Goal: Register for event/course

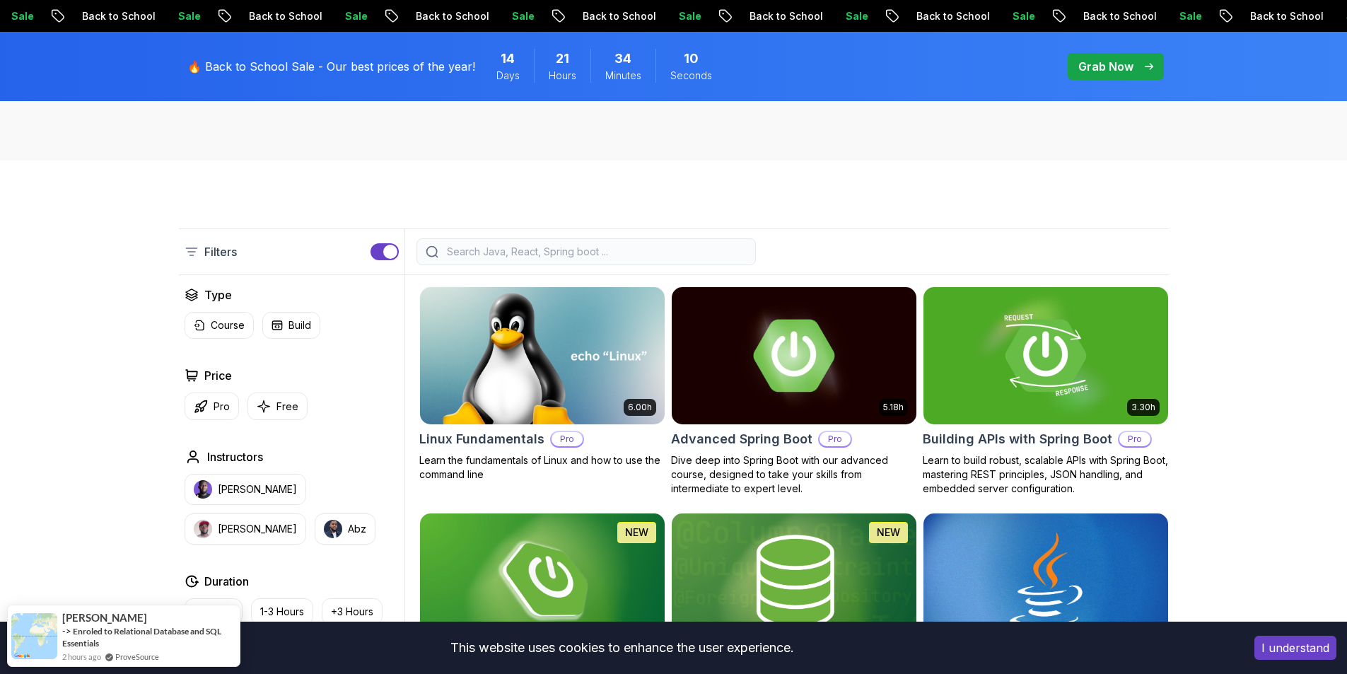
scroll to position [283, 0]
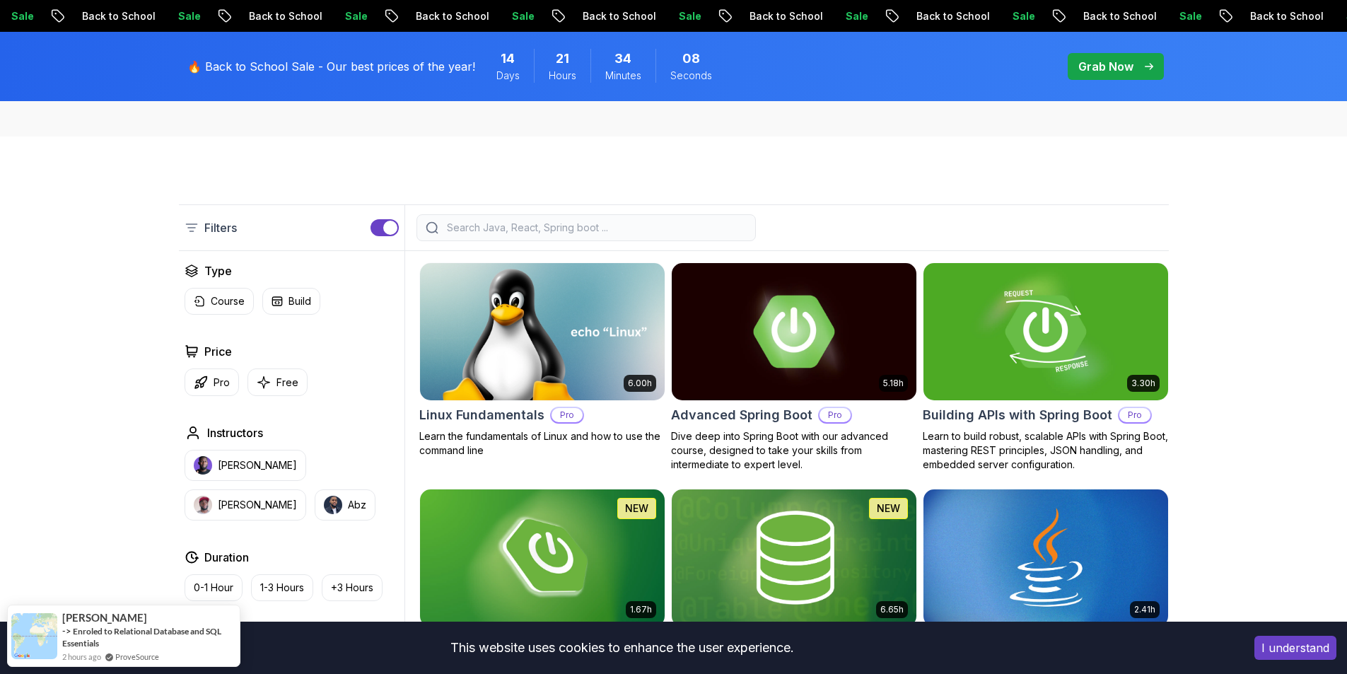
click at [1282, 647] on button "I understand" at bounding box center [1295, 648] width 82 height 24
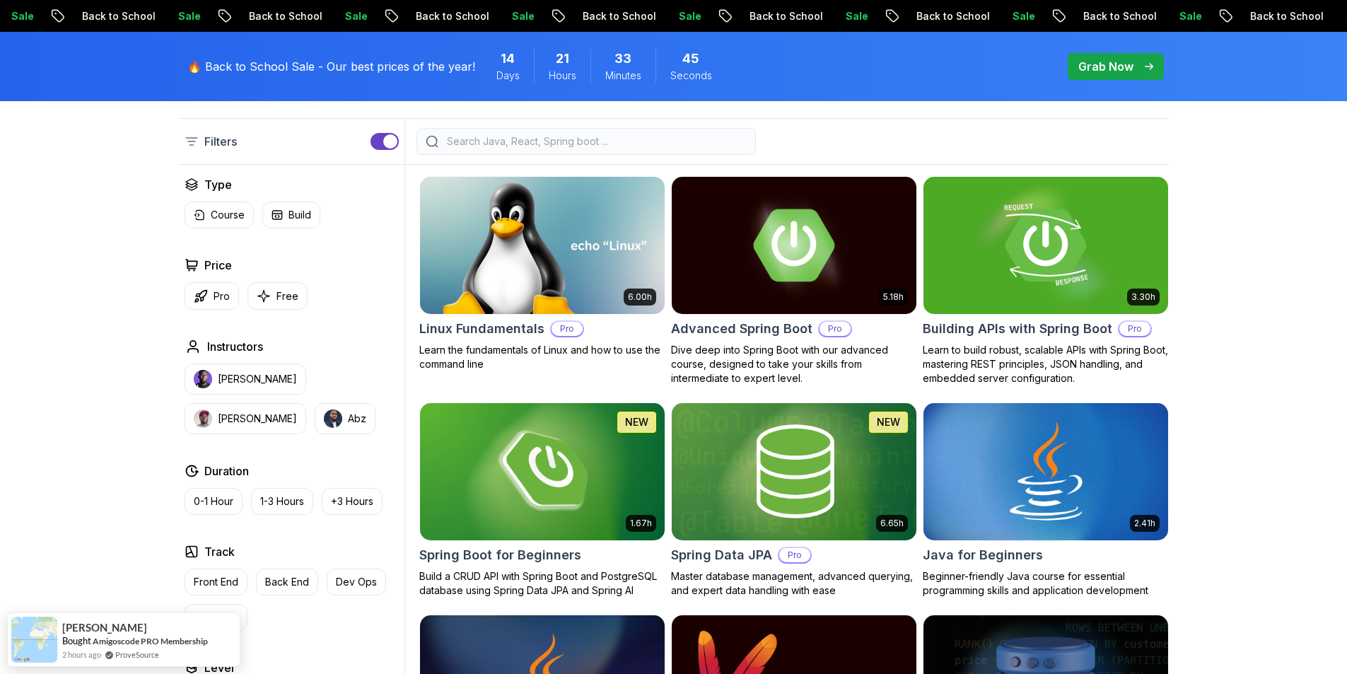
scroll to position [354, 0]
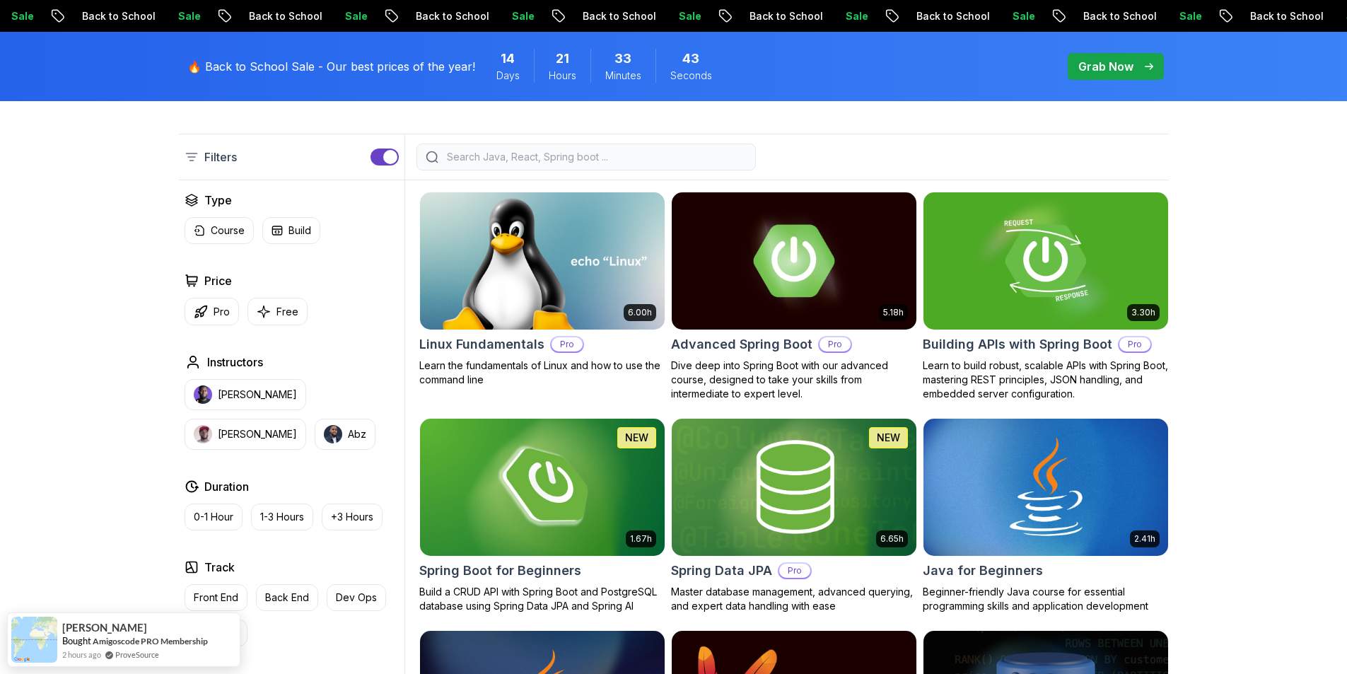
click at [461, 160] on input "search" at bounding box center [595, 157] width 303 height 14
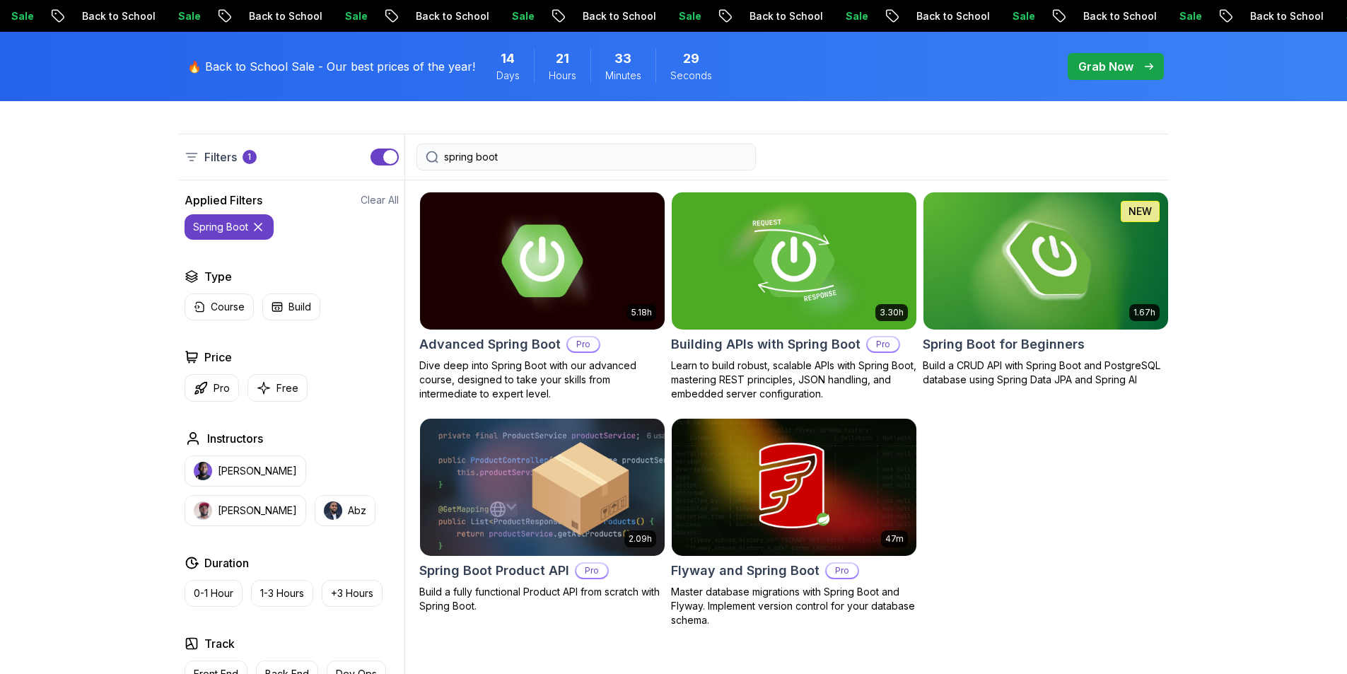
type input "spring boot"
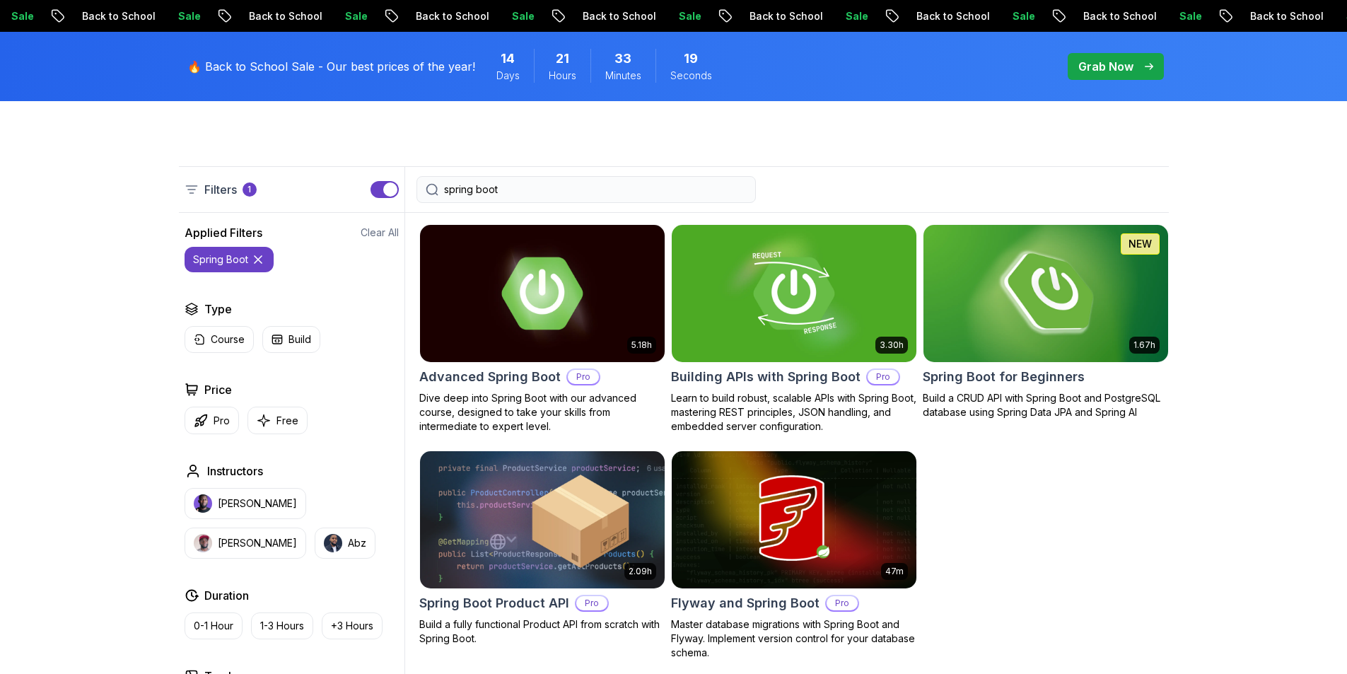
scroll to position [392, 0]
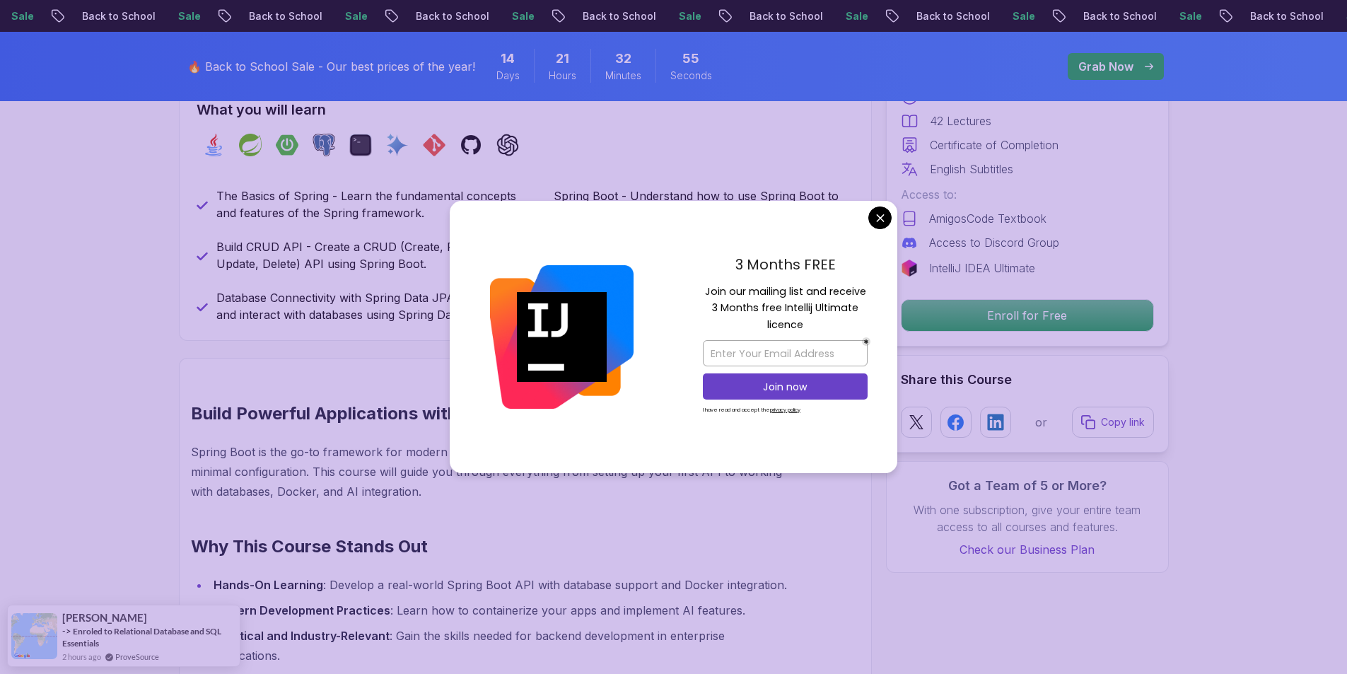
scroll to position [566, 0]
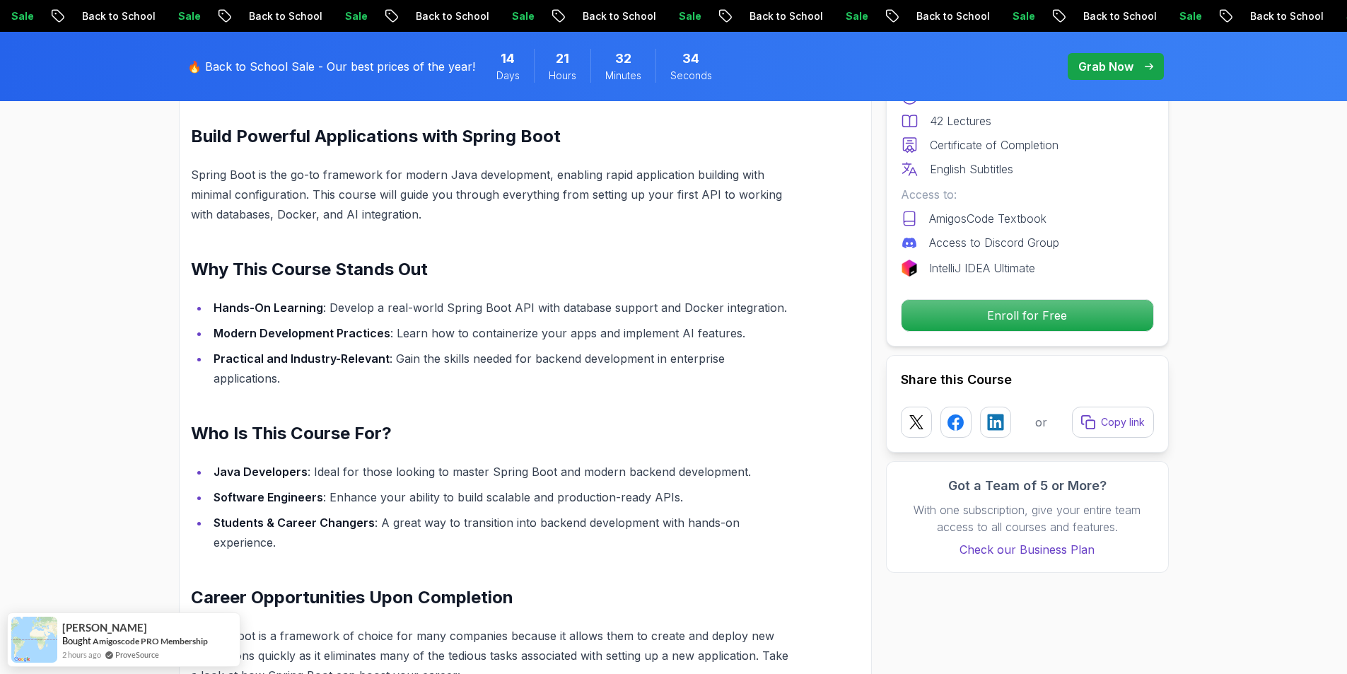
scroll to position [1061, 0]
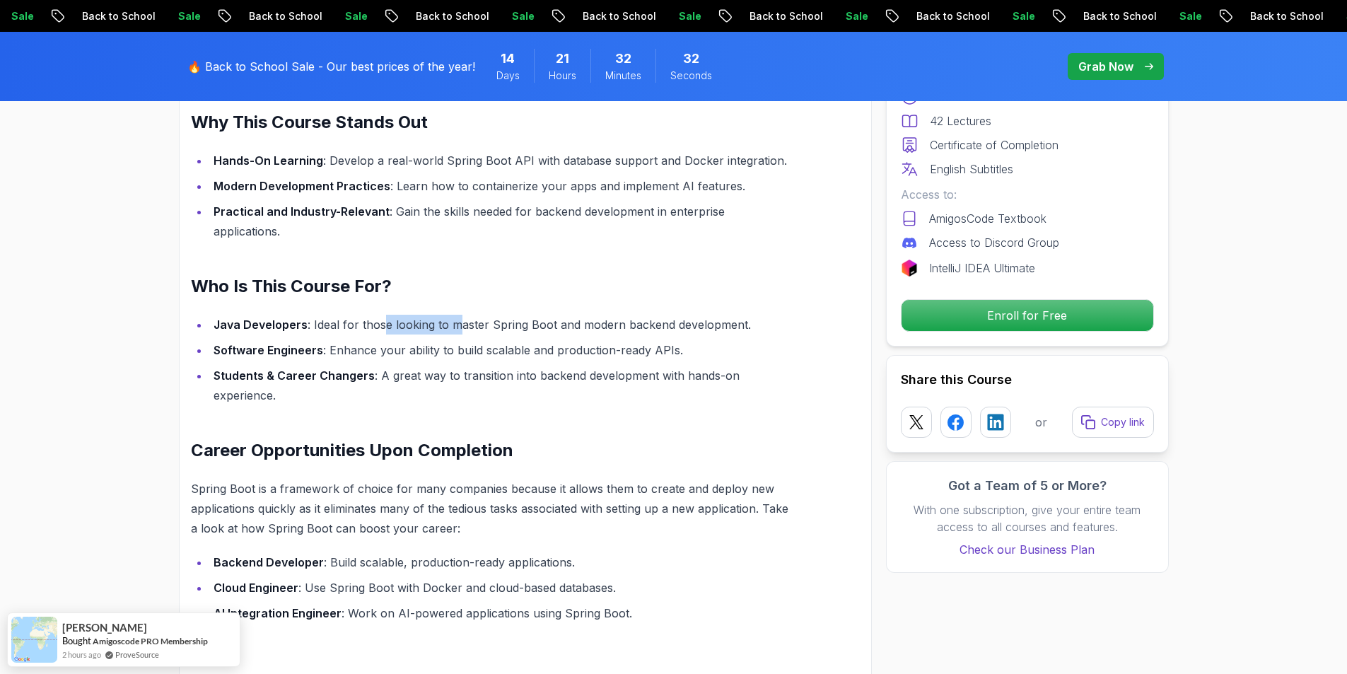
drag, startPoint x: 380, startPoint y: 309, endPoint x: 453, endPoint y: 306, distance: 73.6
click at [456, 315] on li "Java Developers : Ideal for those looking to master Spring Boot and modern back…" at bounding box center [500, 325] width 583 height 20
click at [118, 332] on section "Spring Boot for Beginners Build a CRUD API with Spring Boot and PostgreSQL data…" at bounding box center [673, 463] width 1347 height 2745
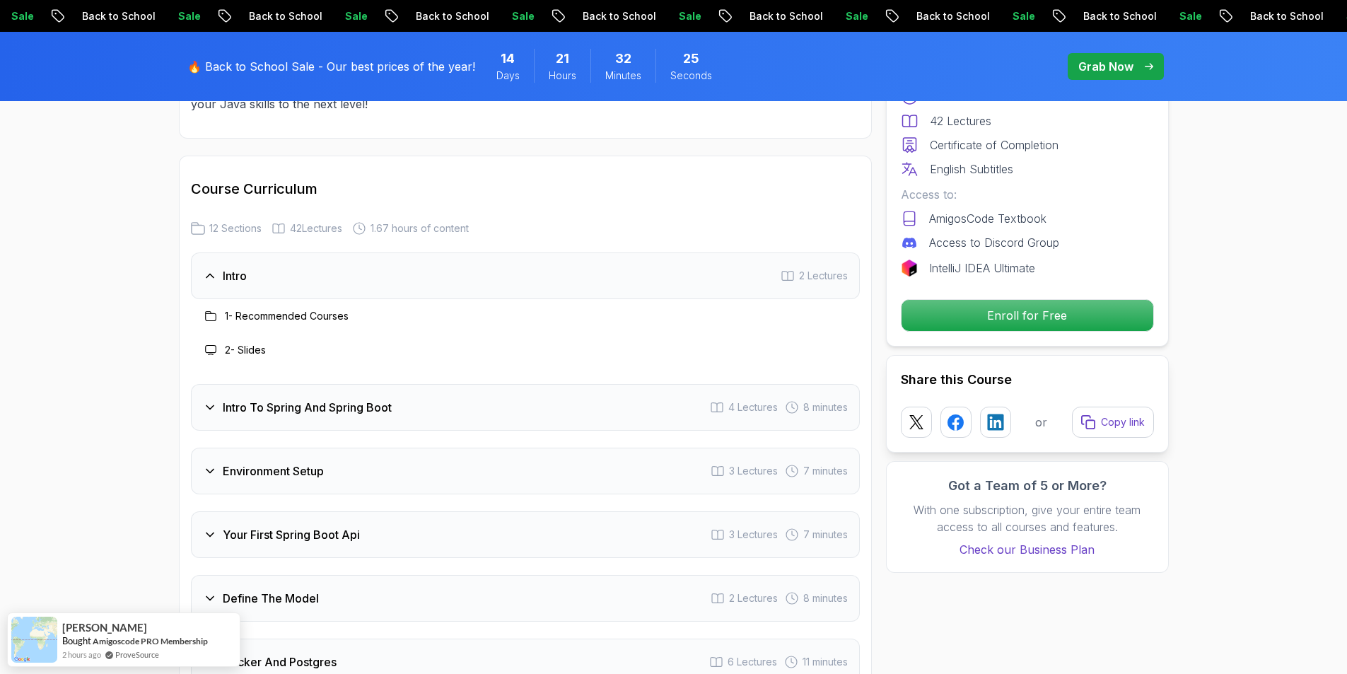
scroll to position [1768, 0]
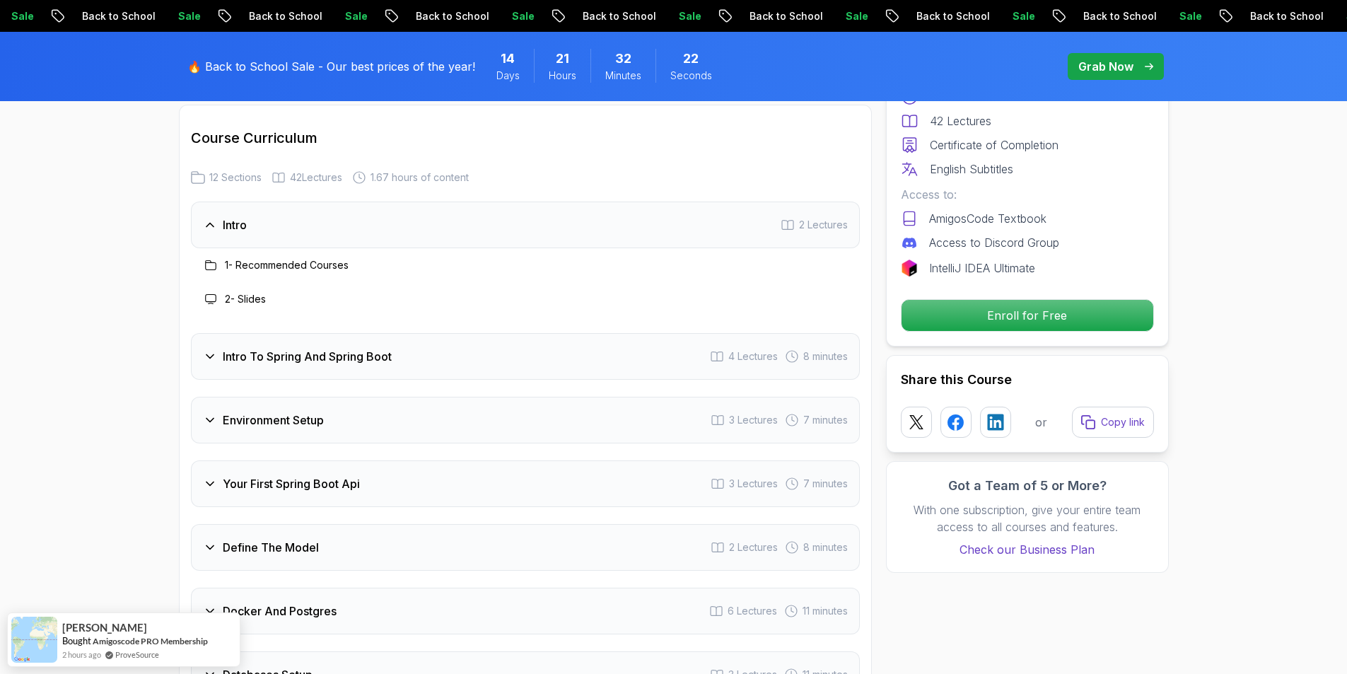
click at [283, 348] on h3 "Intro To Spring And Spring Boot" at bounding box center [307, 356] width 169 height 17
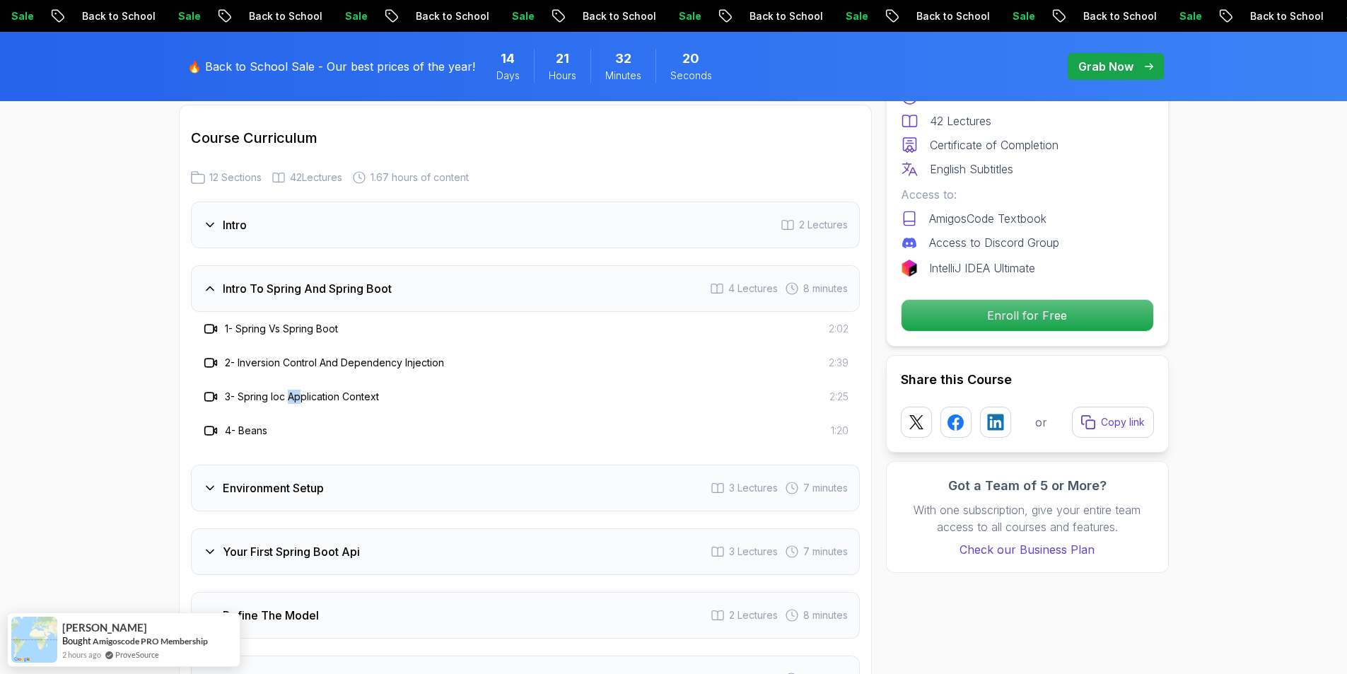
click at [329, 390] on h3 "3 - Spring Ioc Application Context" at bounding box center [302, 397] width 154 height 14
click at [330, 390] on h3 "3 - Spring Ioc Application Context" at bounding box center [302, 397] width 154 height 14
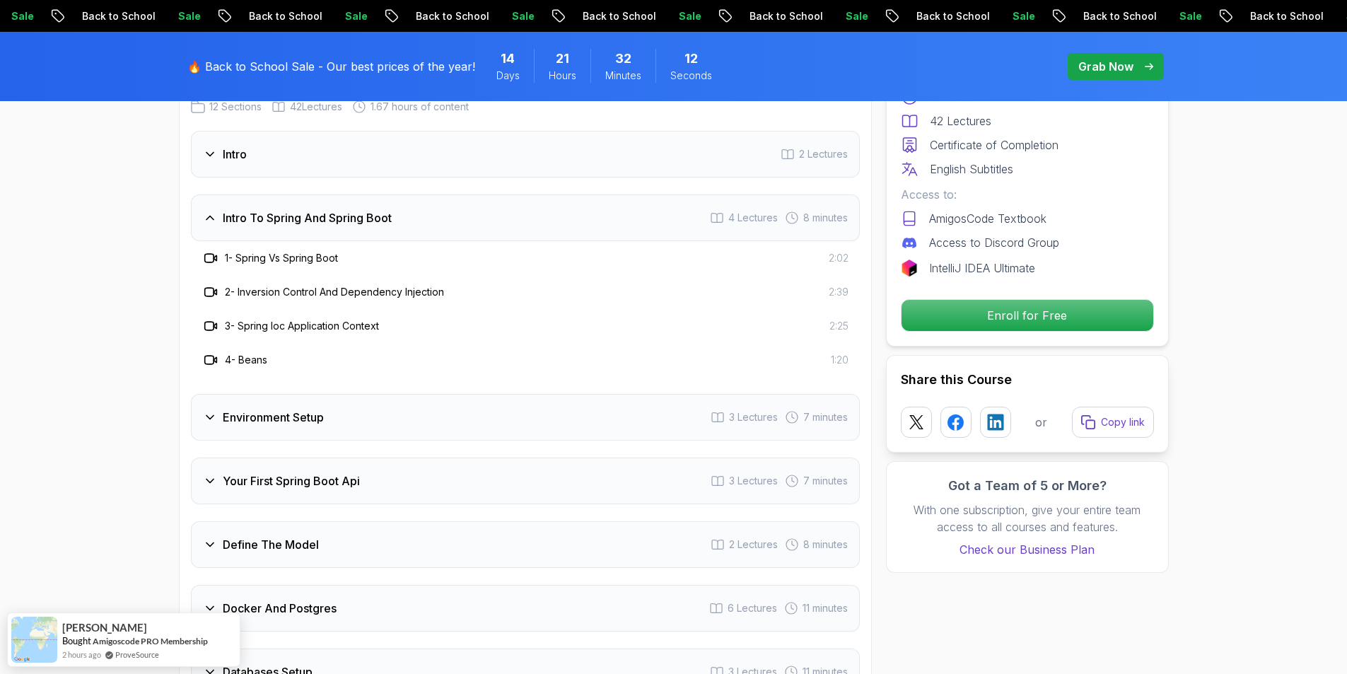
click at [334, 396] on div "Environment Setup 3 Lectures 7 minutes" at bounding box center [525, 417] width 669 height 47
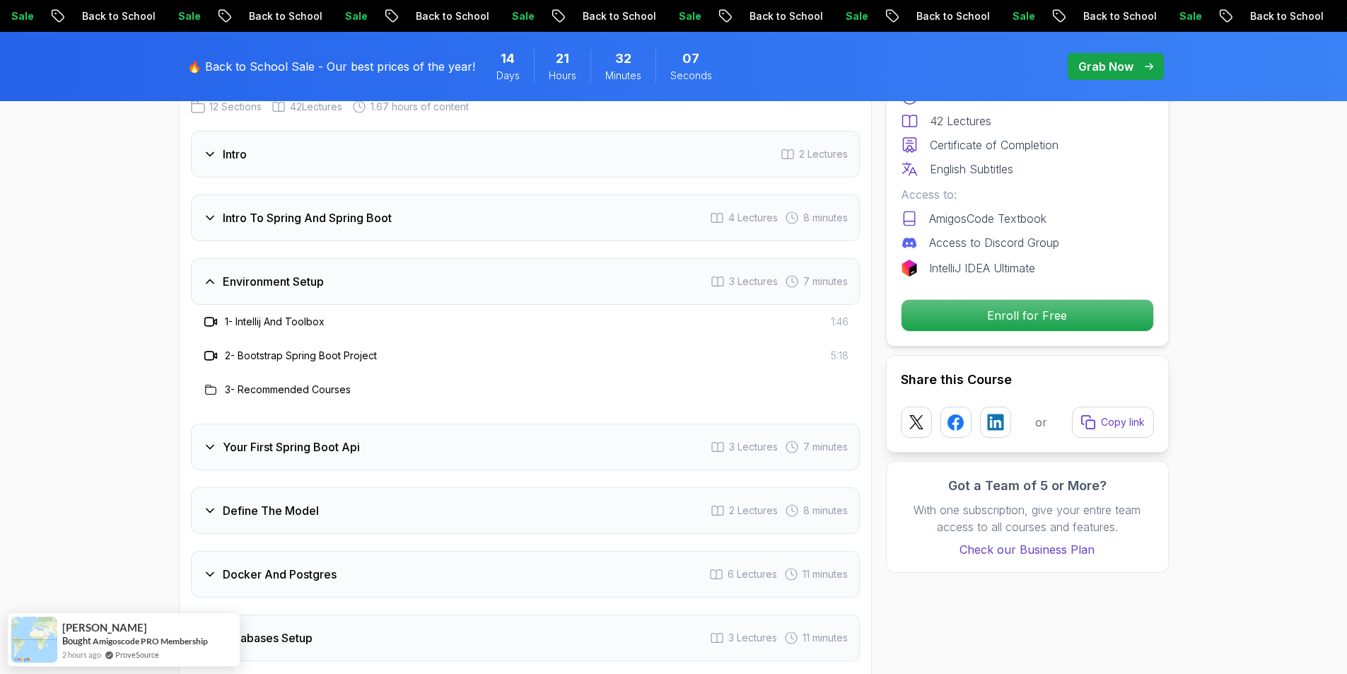
click at [310, 438] on h3 "Your First Spring Boot Api" at bounding box center [291, 446] width 137 height 17
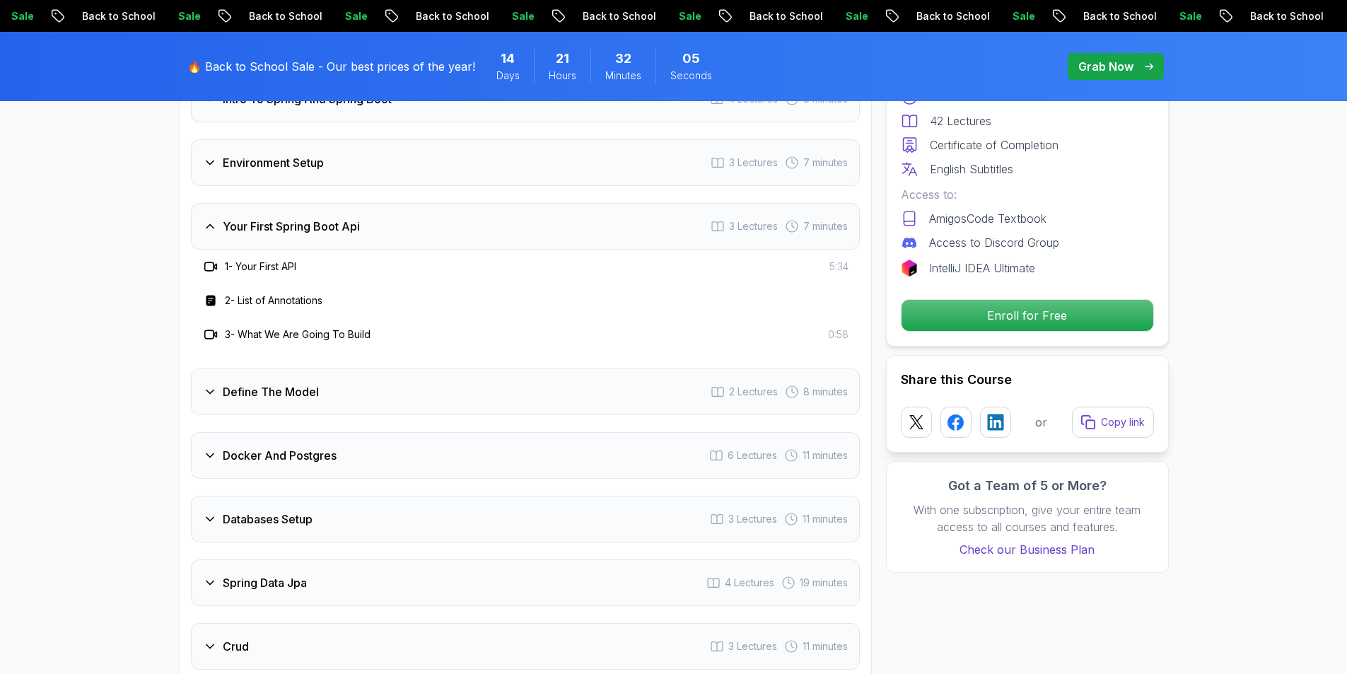
scroll to position [1980, 0]
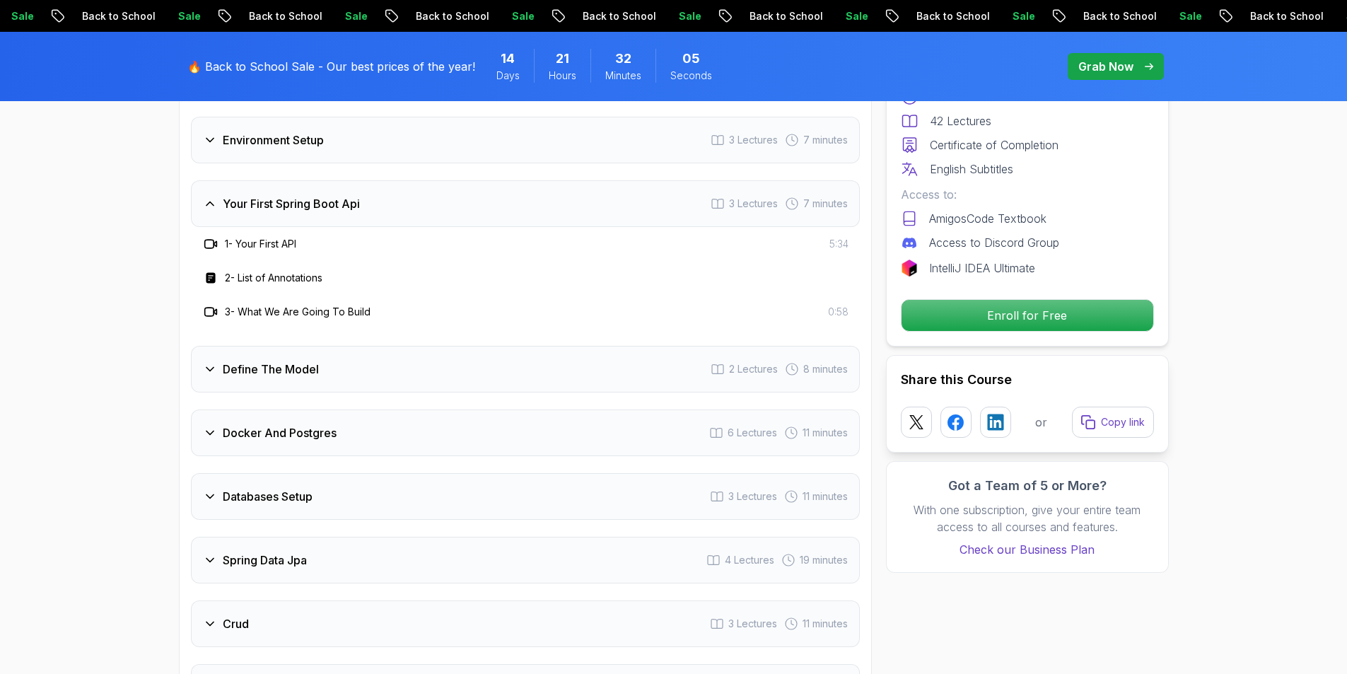
click at [265, 361] on h3 "Define The Model" at bounding box center [271, 369] width 96 height 17
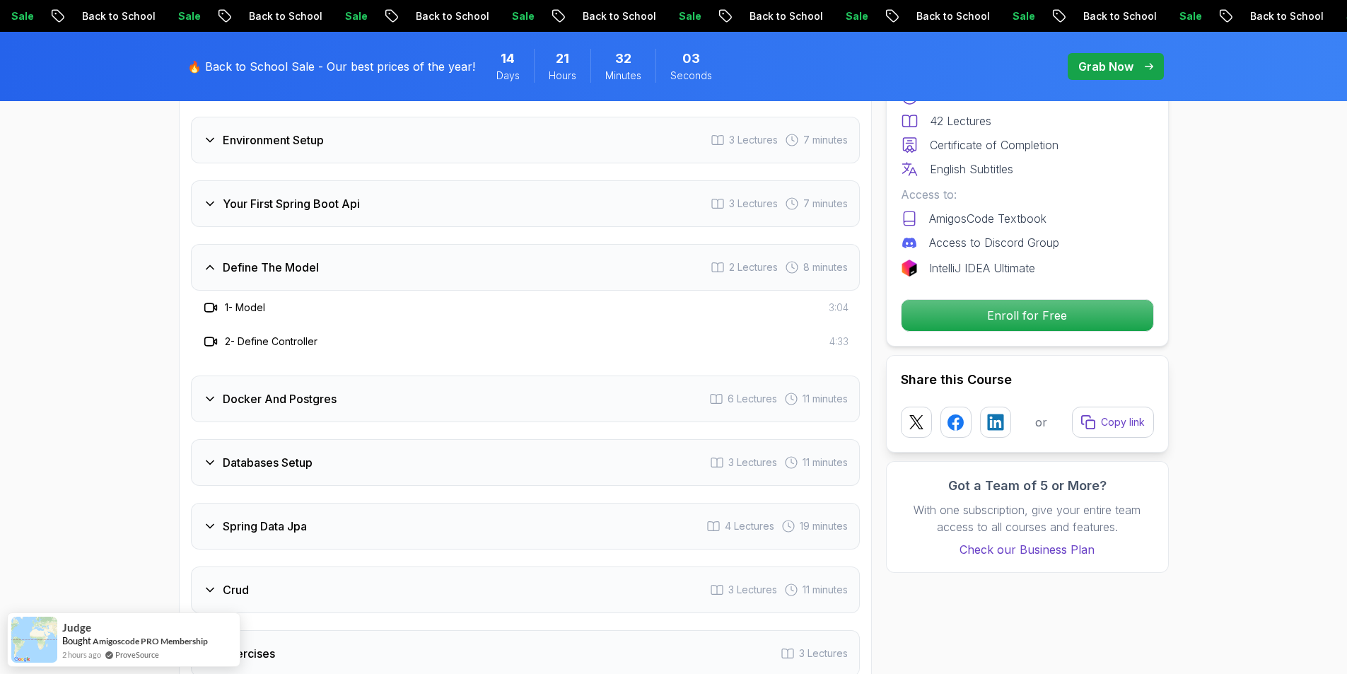
click at [284, 334] on h3 "2 - Define Controller" at bounding box center [271, 341] width 93 height 14
click at [279, 390] on h3 "Docker And Postgres" at bounding box center [280, 398] width 114 height 17
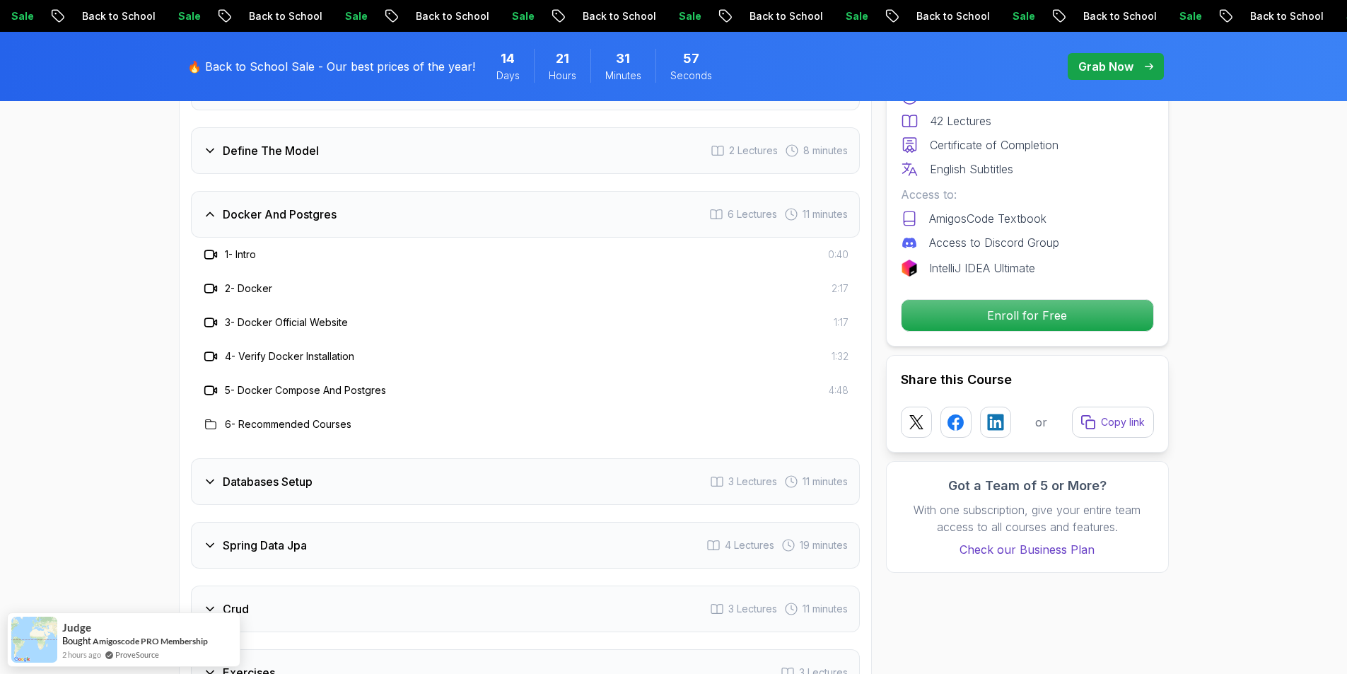
scroll to position [2121, 0]
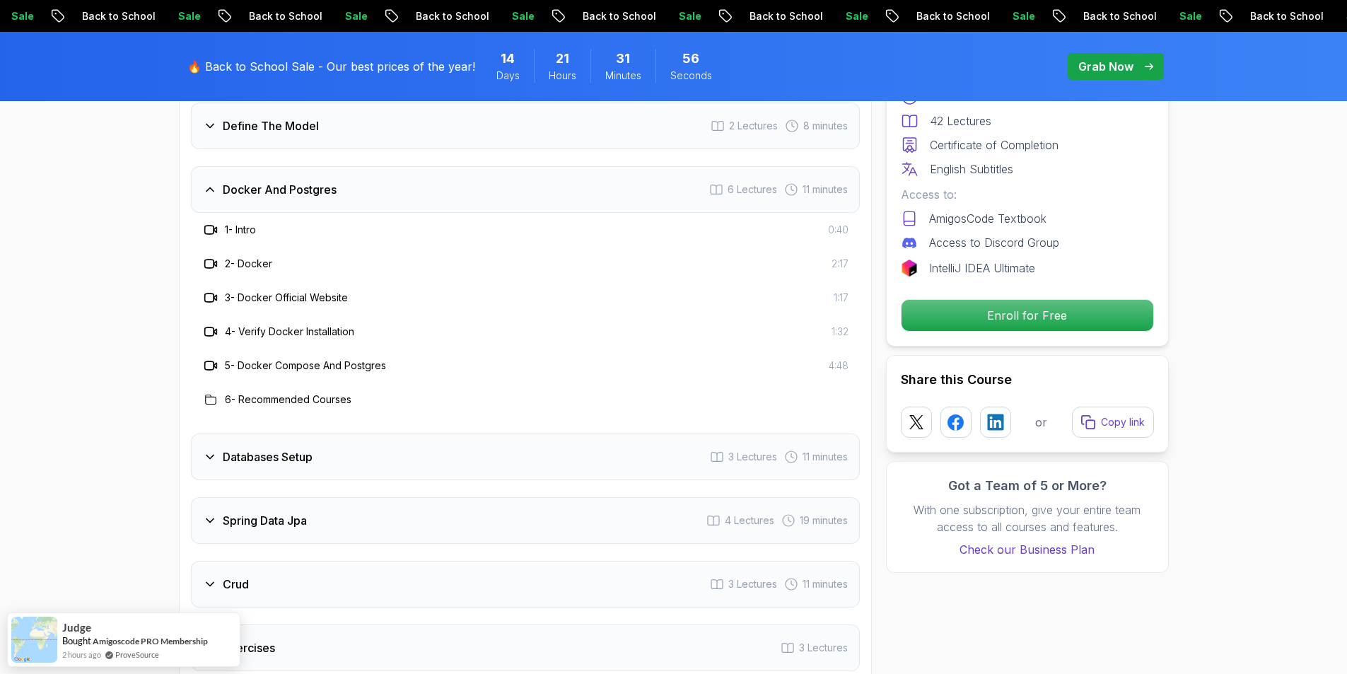
click at [302, 448] on h3 "Databases Setup" at bounding box center [268, 456] width 90 height 17
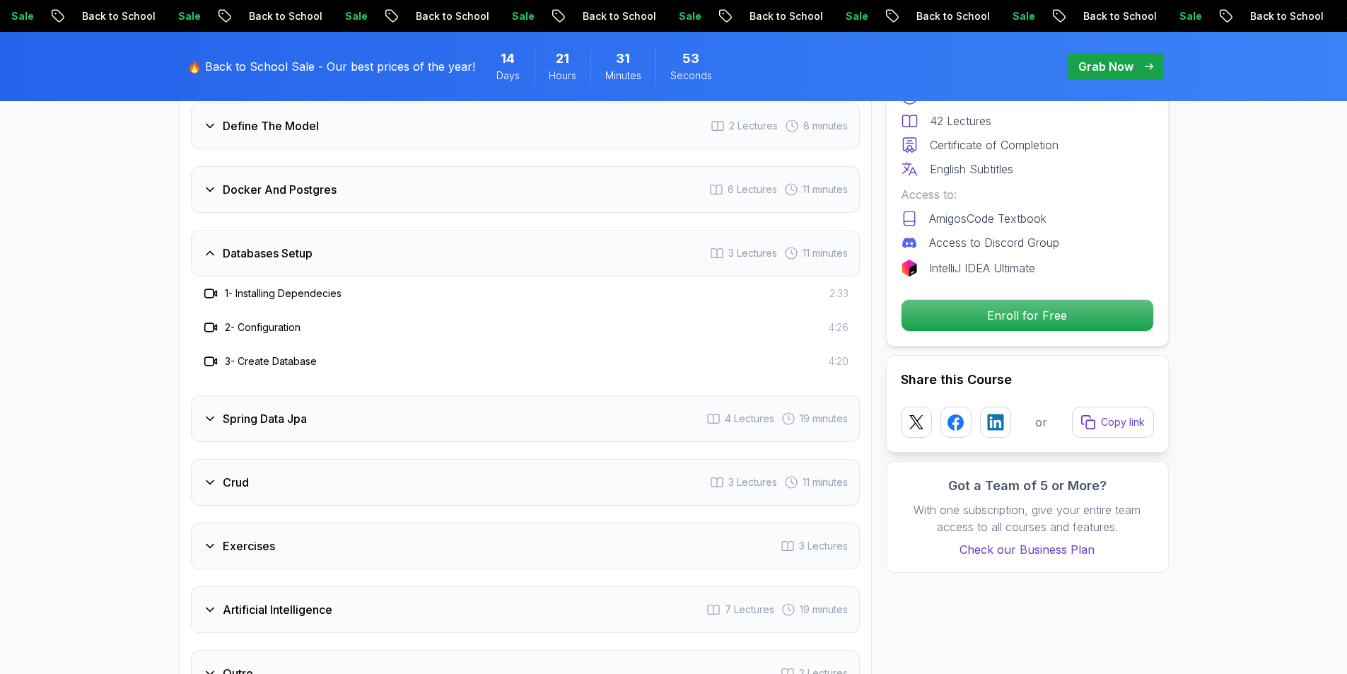
click at [248, 410] on h3 "Spring Data Jpa" at bounding box center [265, 418] width 84 height 17
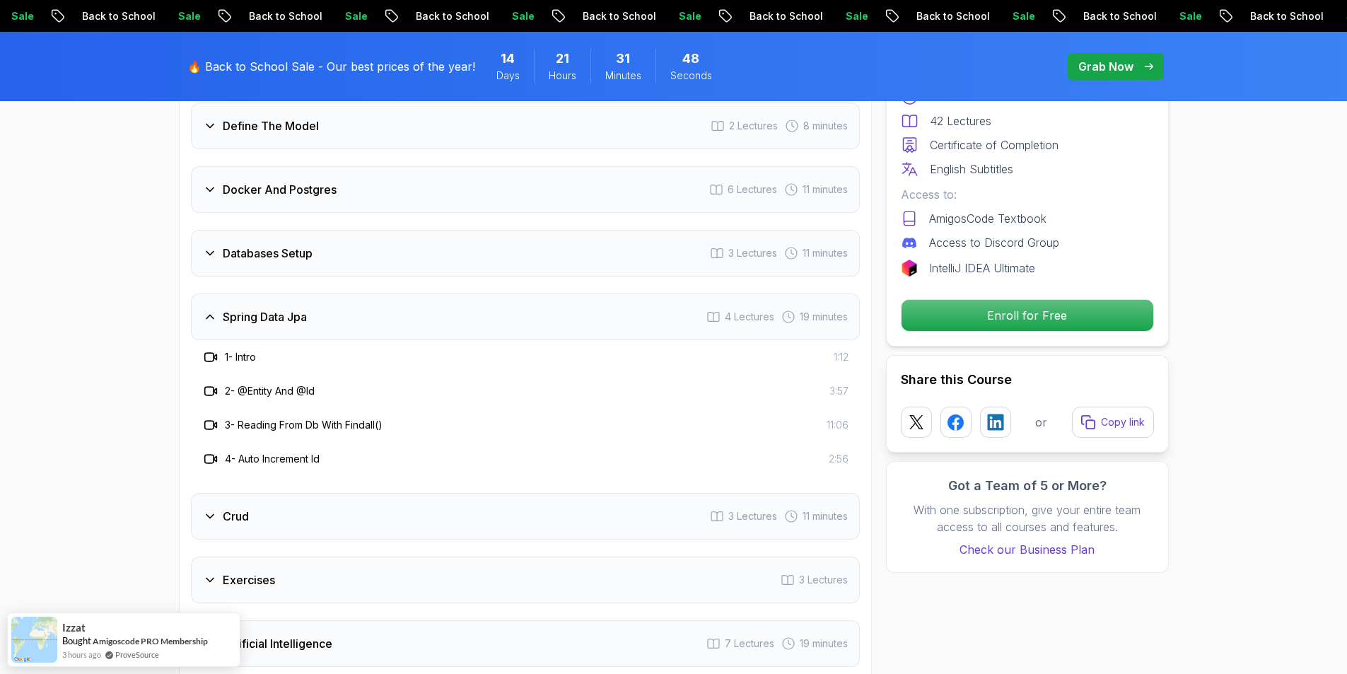
click at [249, 493] on div "Crud 3 Lectures 11 minutes" at bounding box center [525, 516] width 669 height 47
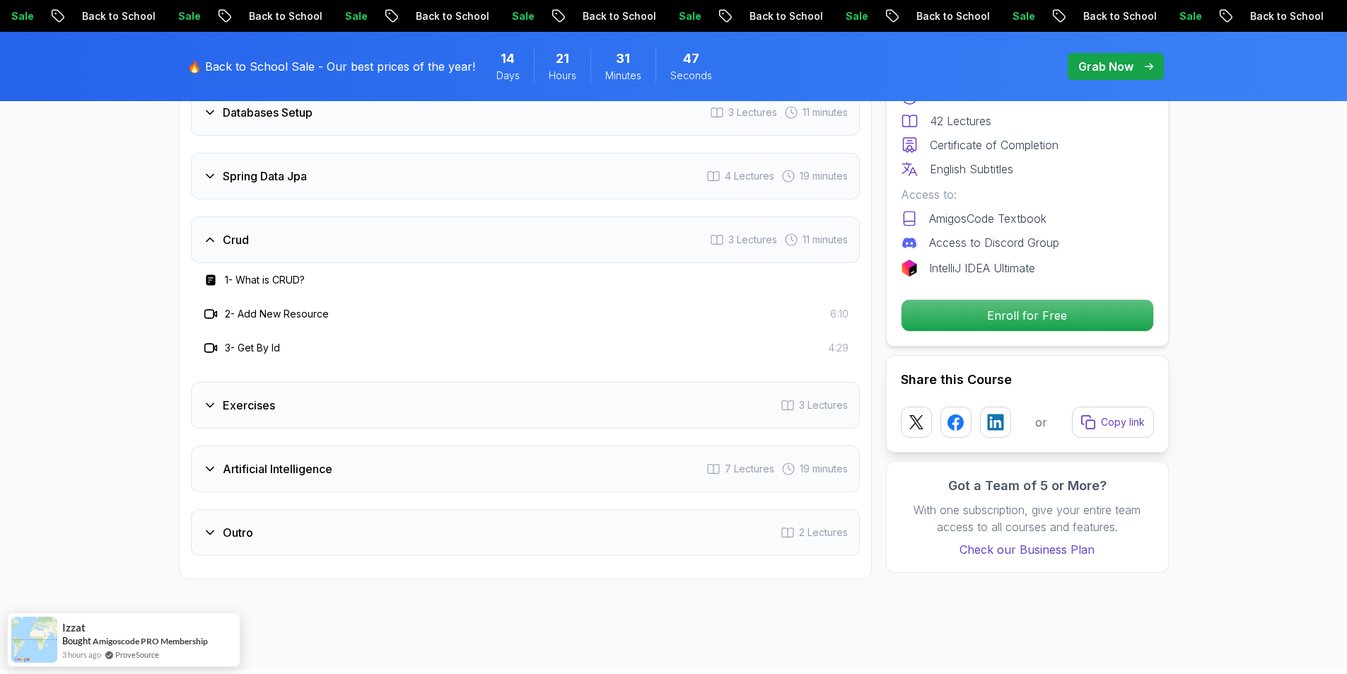
scroll to position [2263, 0]
click at [278, 391] on div "Exercises 3 Lectures" at bounding box center [525, 404] width 669 height 47
click at [282, 370] on h3 "2 - Exercise 2" at bounding box center [256, 377] width 62 height 14
drag, startPoint x: 327, startPoint y: 444, endPoint x: 311, endPoint y: 438, distance: 16.8
click at [327, 460] on h3 "Artificial Intelligence" at bounding box center [278, 468] width 110 height 17
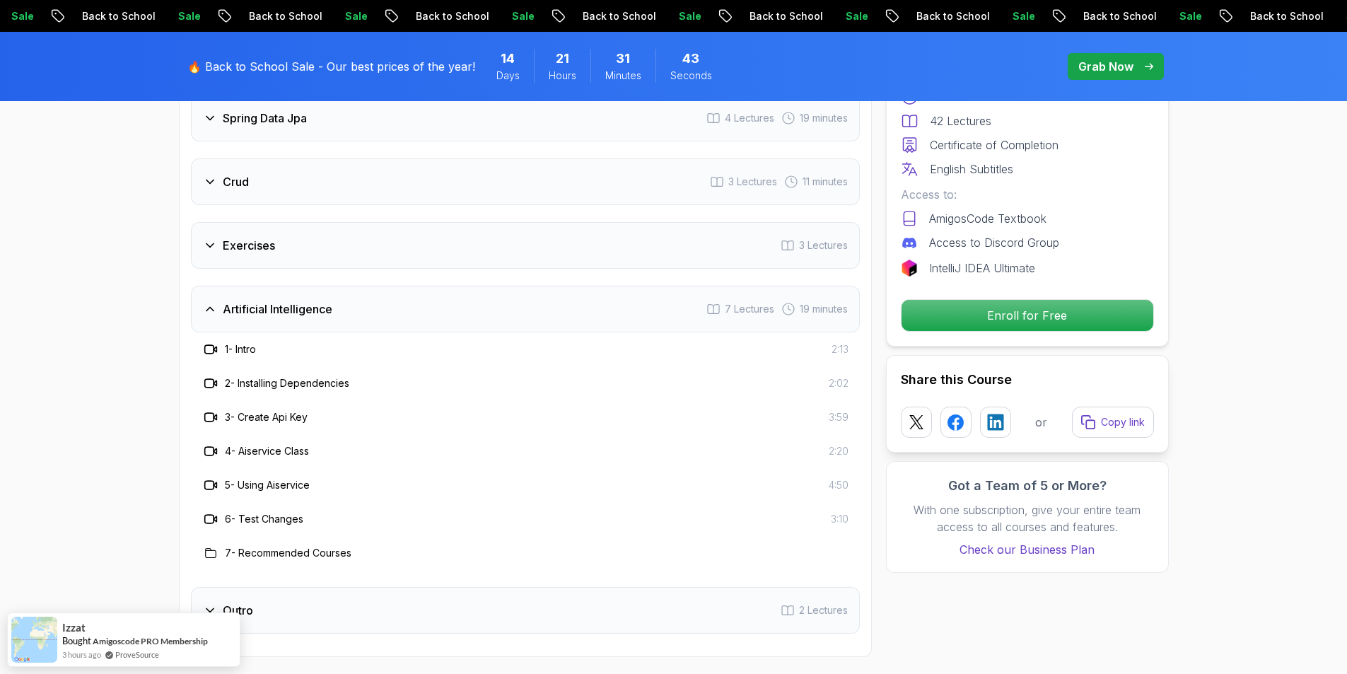
scroll to position [2404, 0]
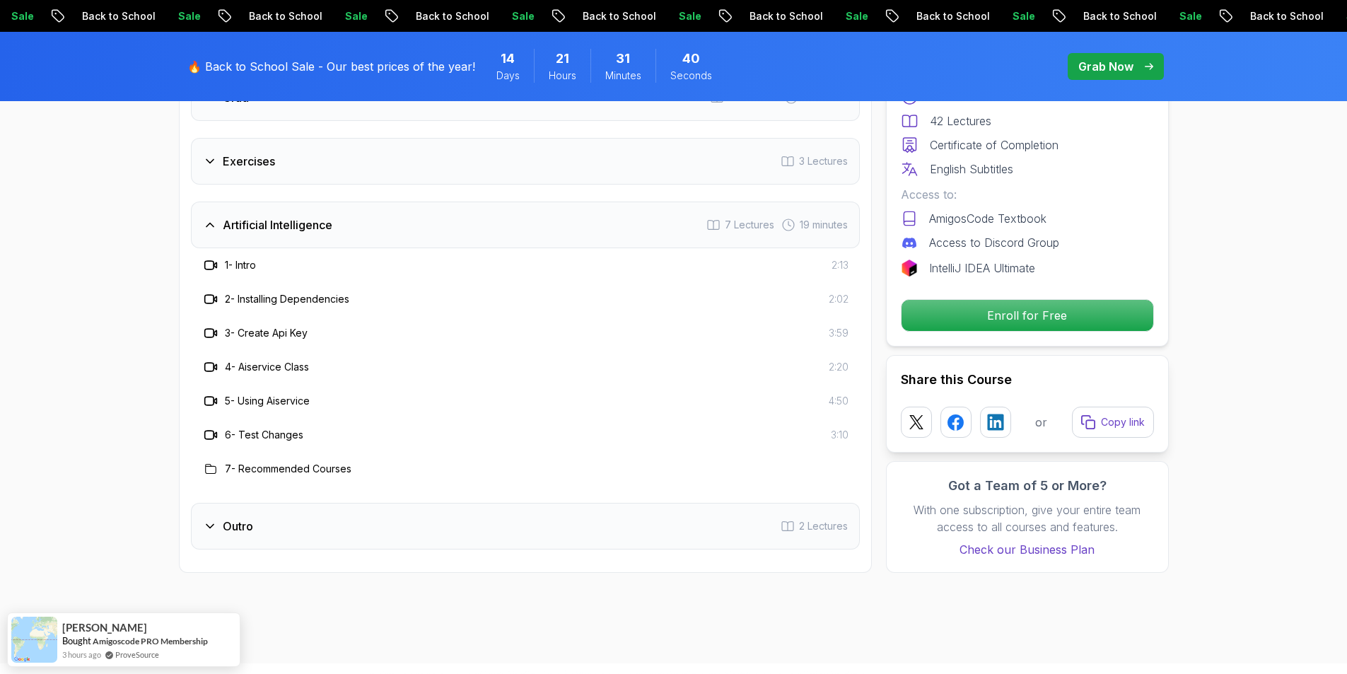
click at [265, 507] on div "Outro 2 Lectures" at bounding box center [525, 526] width 669 height 47
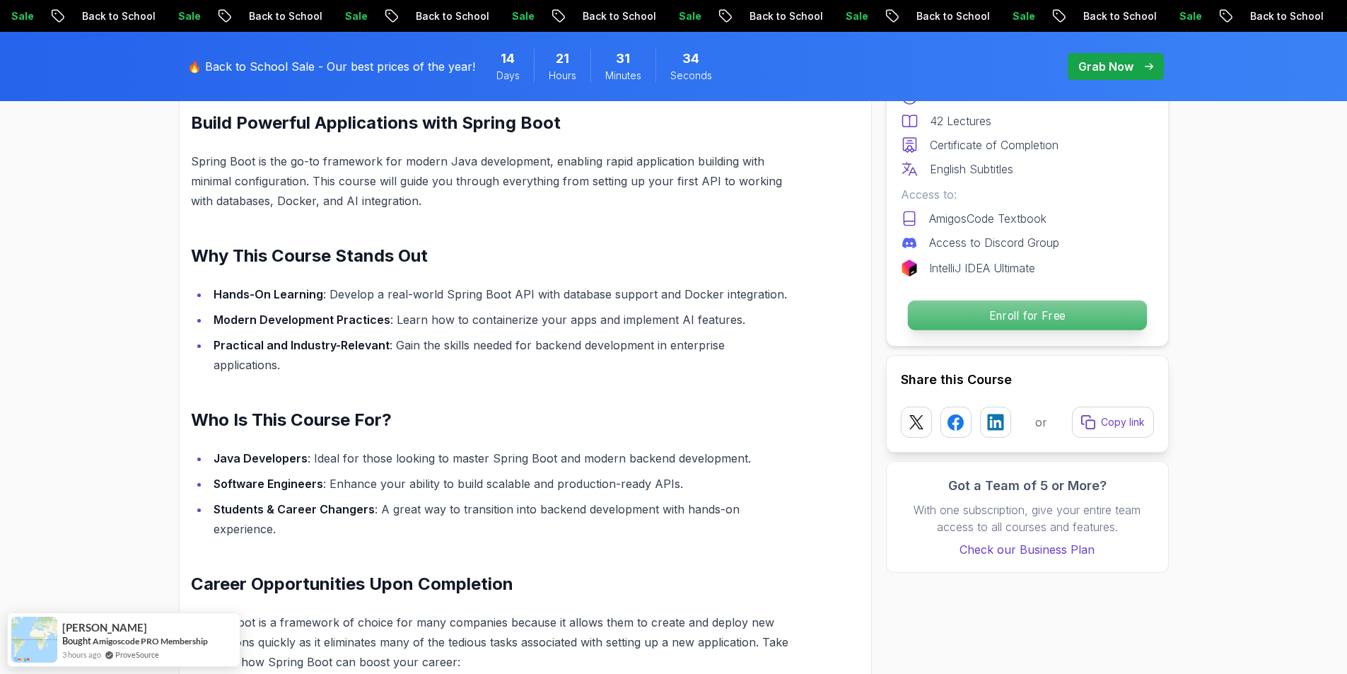
scroll to position [424, 0]
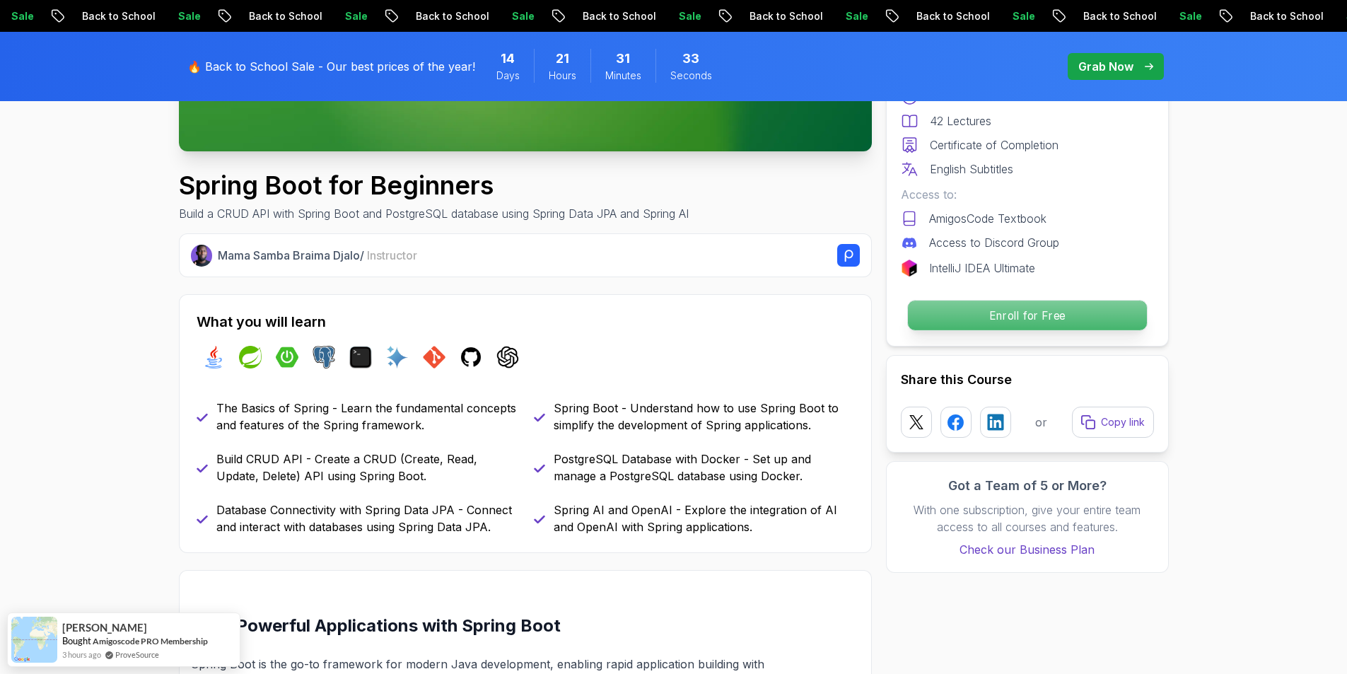
click at [1021, 318] on p "Enroll for Free" at bounding box center [1026, 315] width 239 height 30
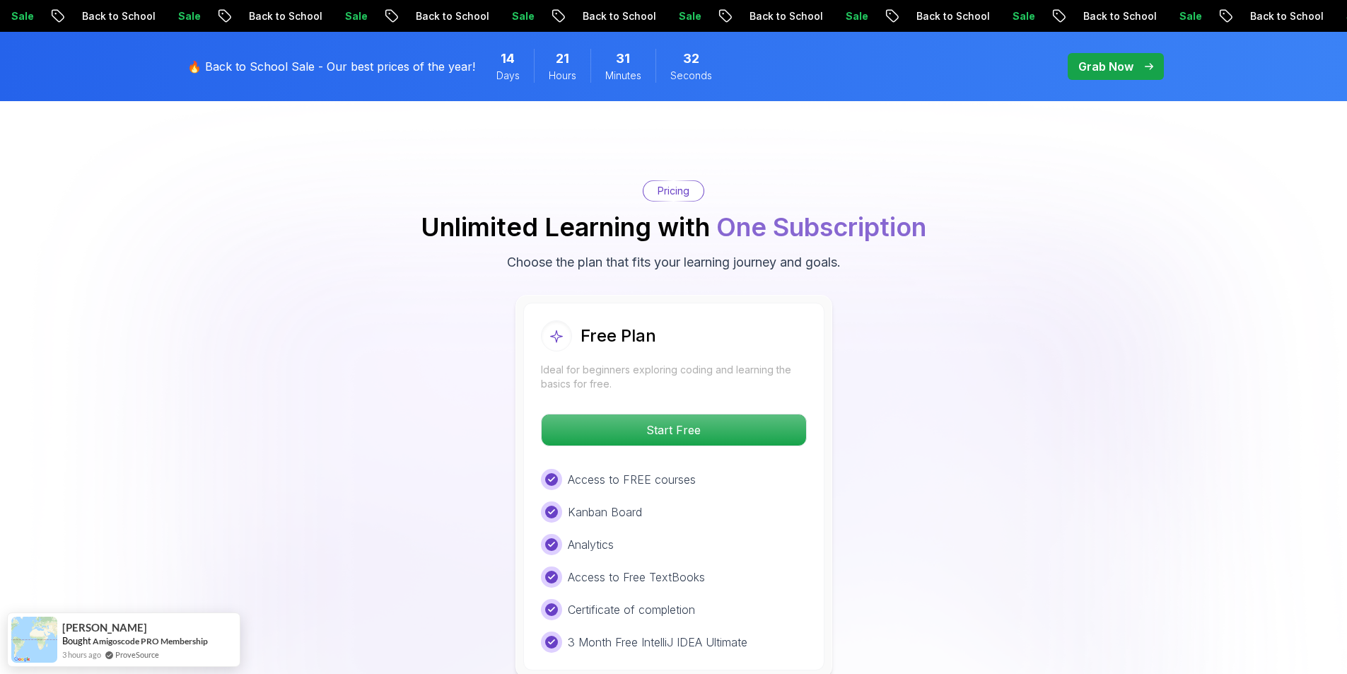
scroll to position [2878, 0]
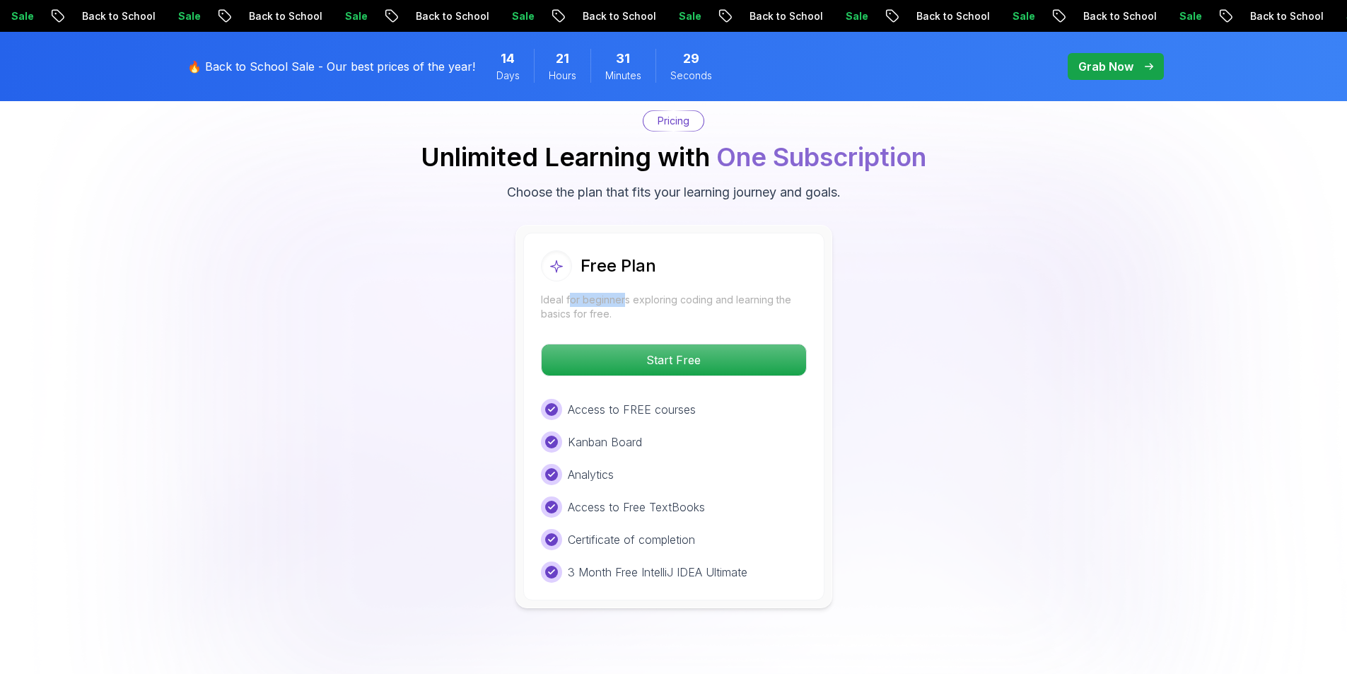
drag, startPoint x: 593, startPoint y: 284, endPoint x: 623, endPoint y: 285, distance: 30.4
click at [623, 293] on p "Ideal for beginners exploring coding and learning the basics for free." at bounding box center [674, 307] width 266 height 28
click at [400, 329] on div "Free Plan Ideal for beginners exploring coding and learning the basics for free…" at bounding box center [674, 416] width 990 height 383
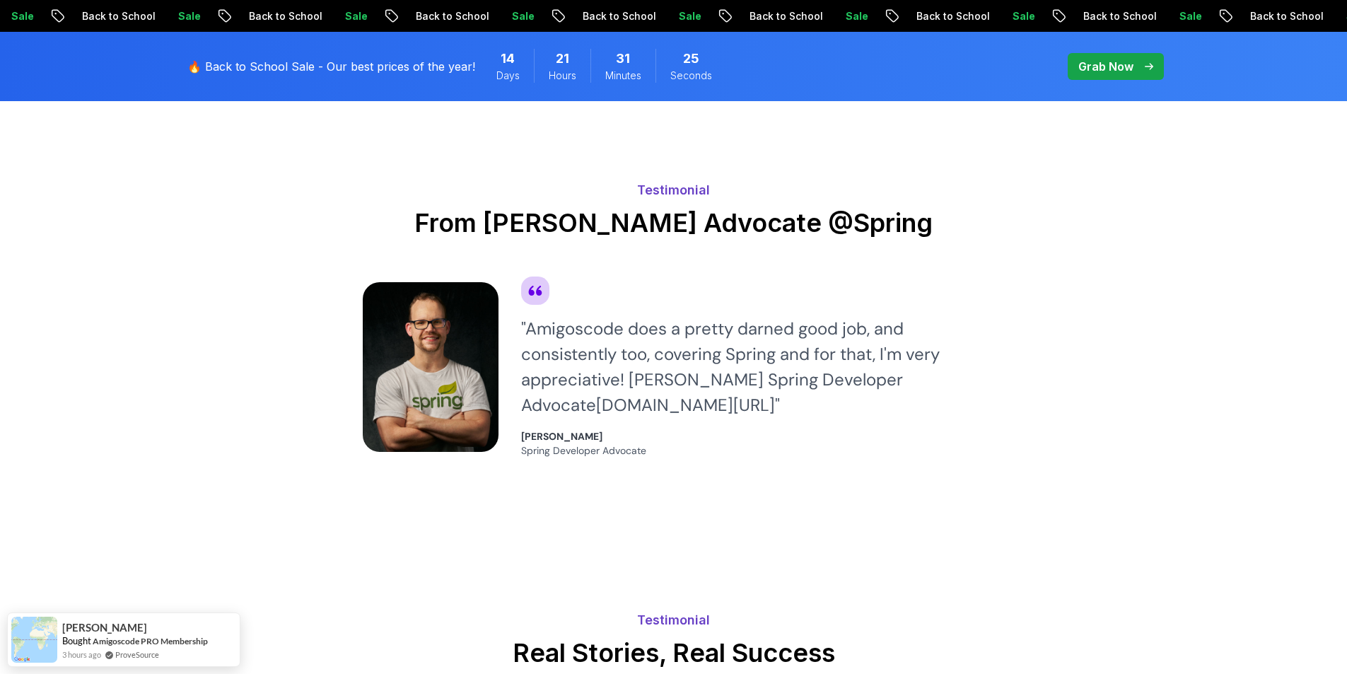
scroll to position [3373, 0]
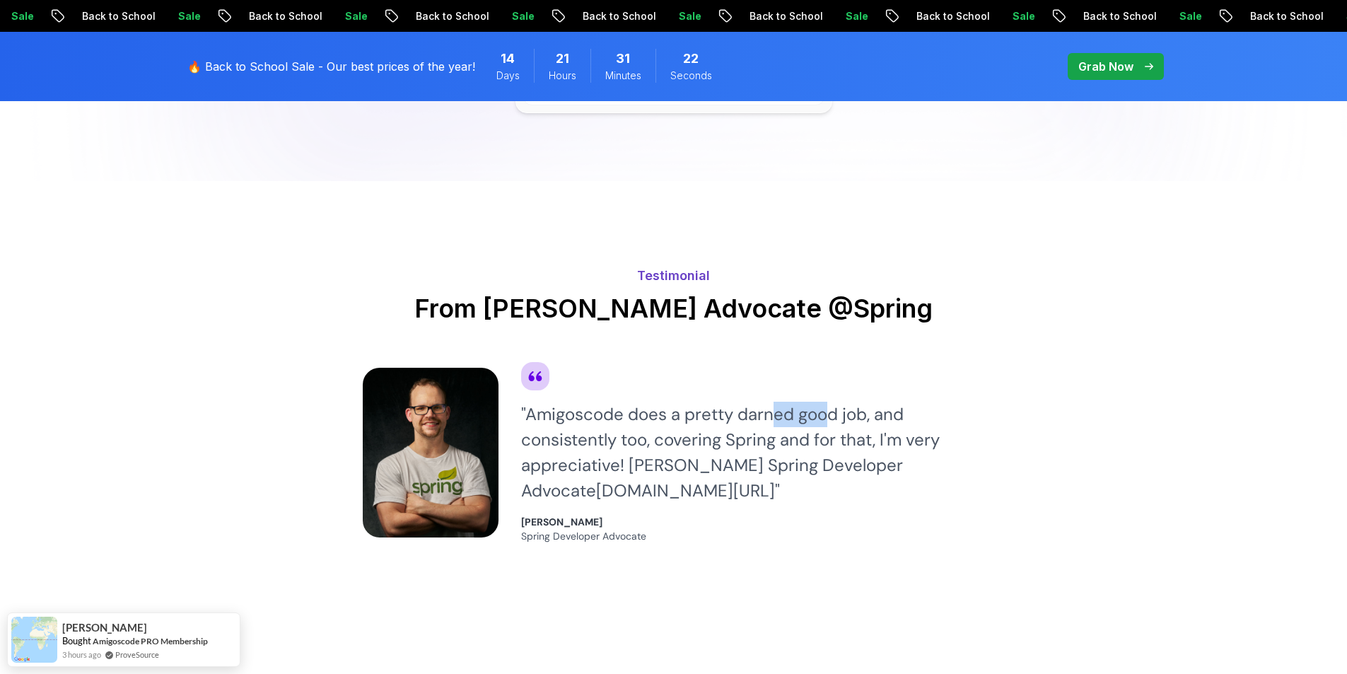
drag, startPoint x: 812, startPoint y: 401, endPoint x: 838, endPoint y: 404, distance: 25.7
click at [836, 403] on div "" Amigoscode does a pretty darned good job, and consistently too, covering Spri…" at bounding box center [753, 453] width 464 height 102
click at [725, 426] on div "" Amigoscode does a pretty darned good job, and consistently too, covering Spri…" at bounding box center [753, 453] width 464 height 102
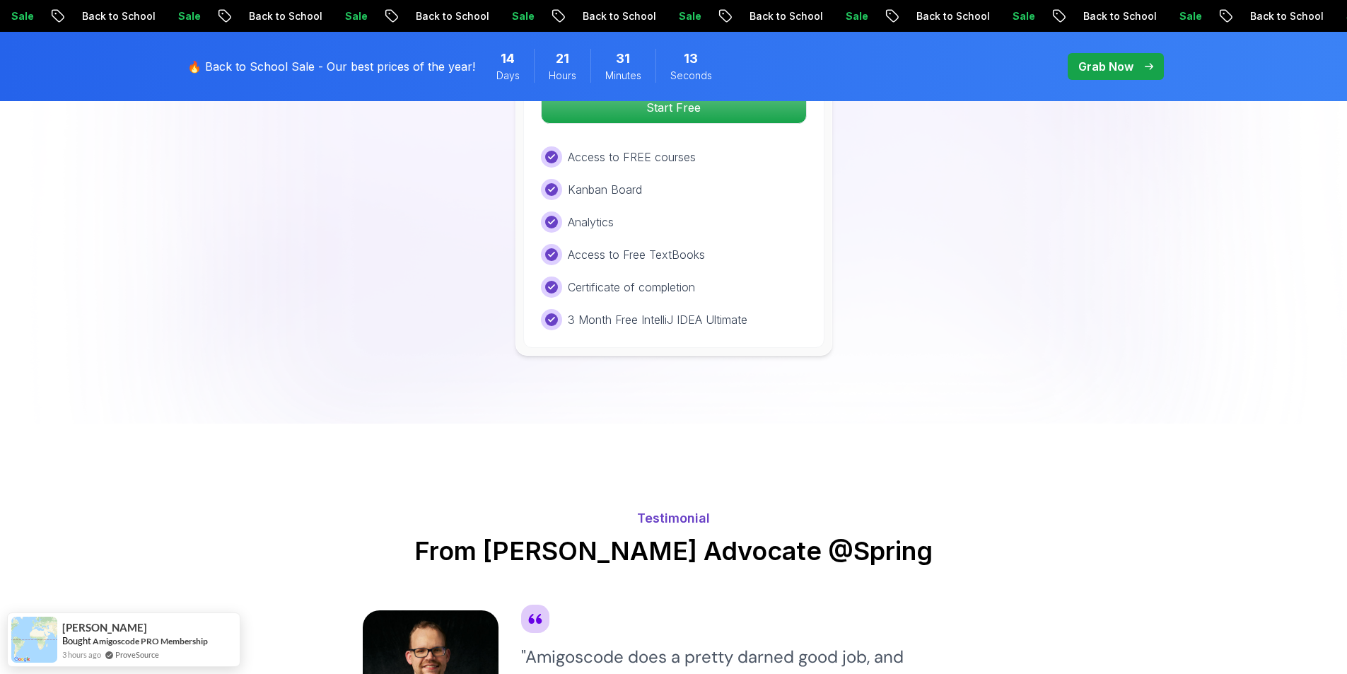
scroll to position [2930, 0]
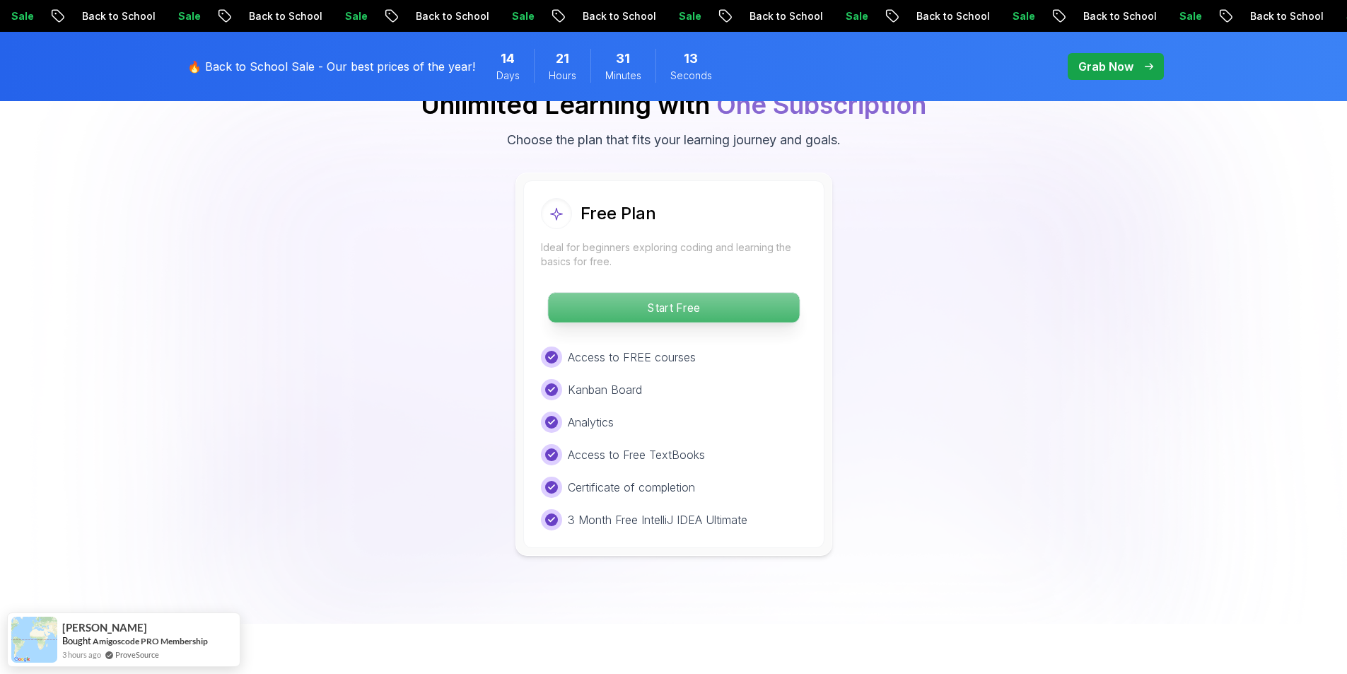
click at [675, 293] on p "Start Free" at bounding box center [673, 308] width 251 height 30
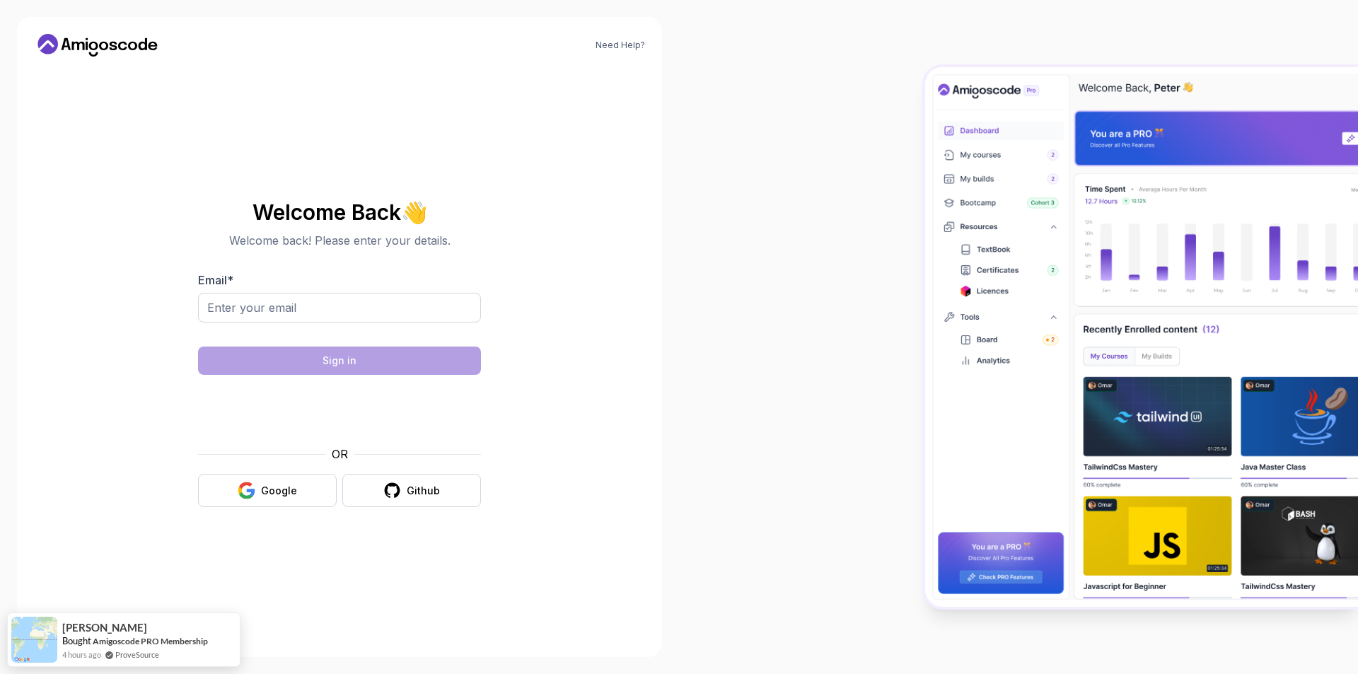
click at [1142, 270] on img at bounding box center [1141, 336] width 433 height 539
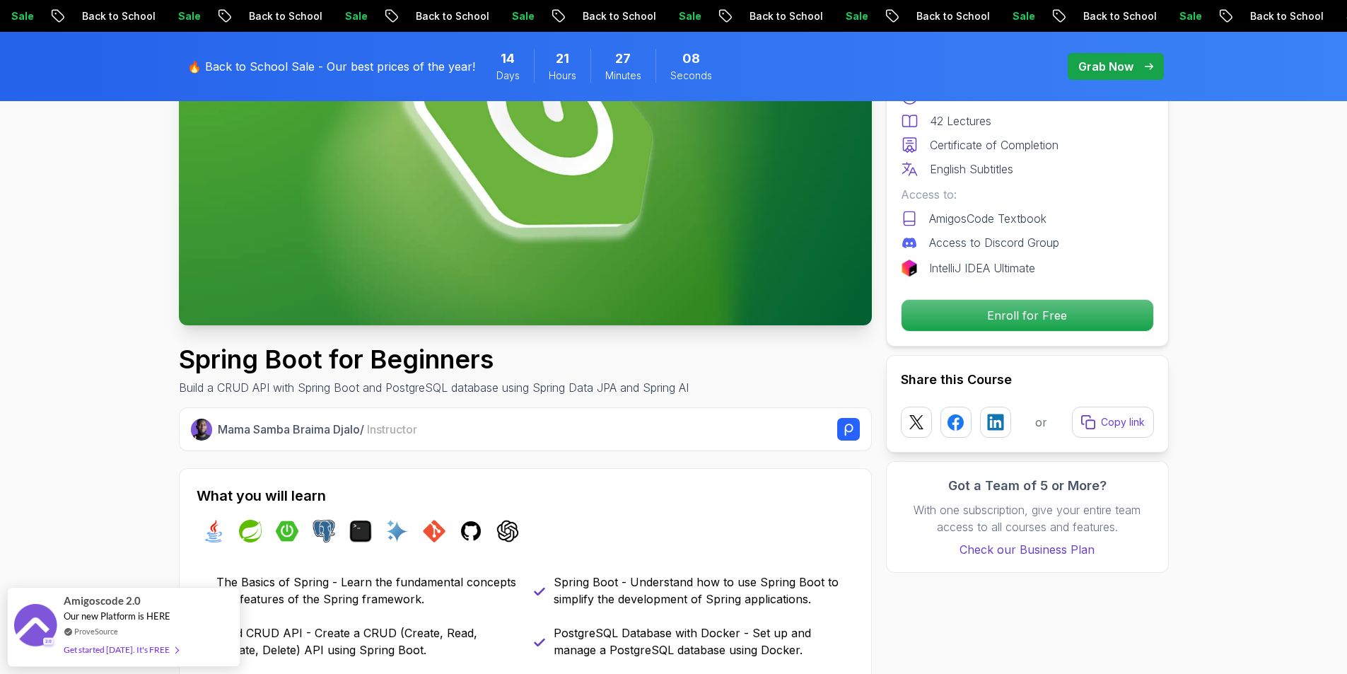
scroll to position [424, 0]
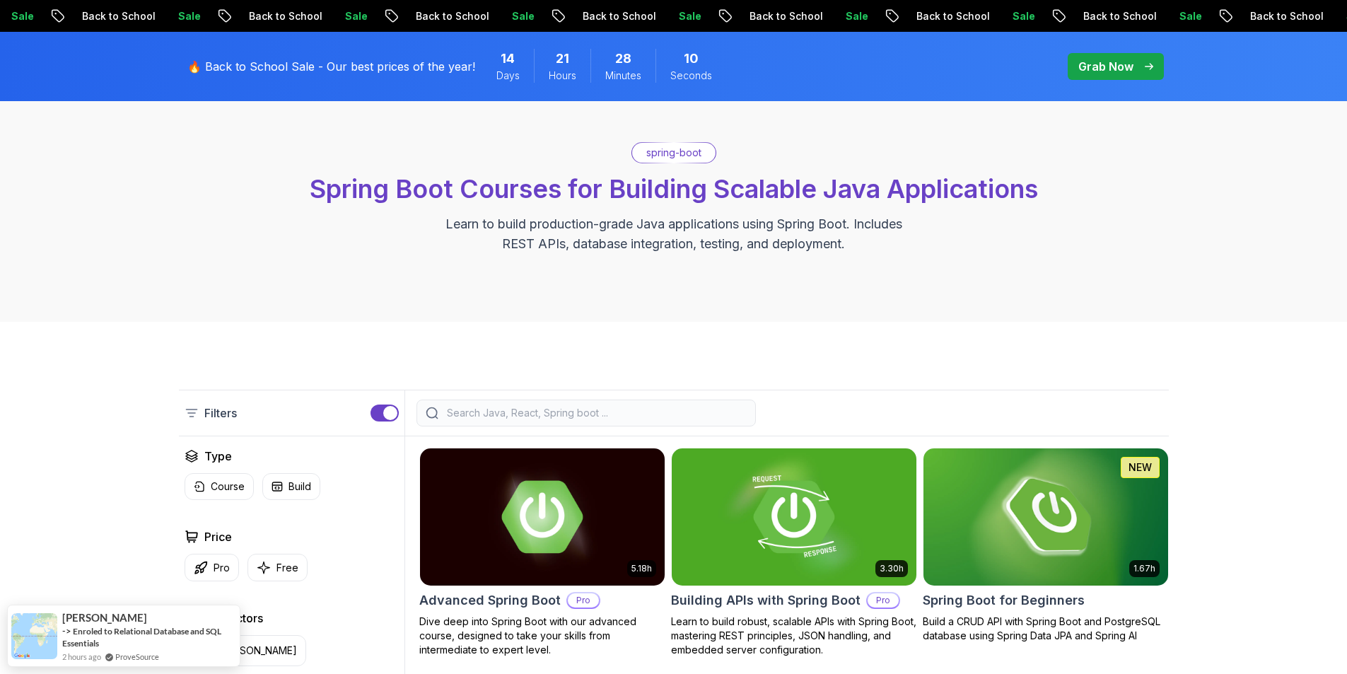
scroll to position [212, 0]
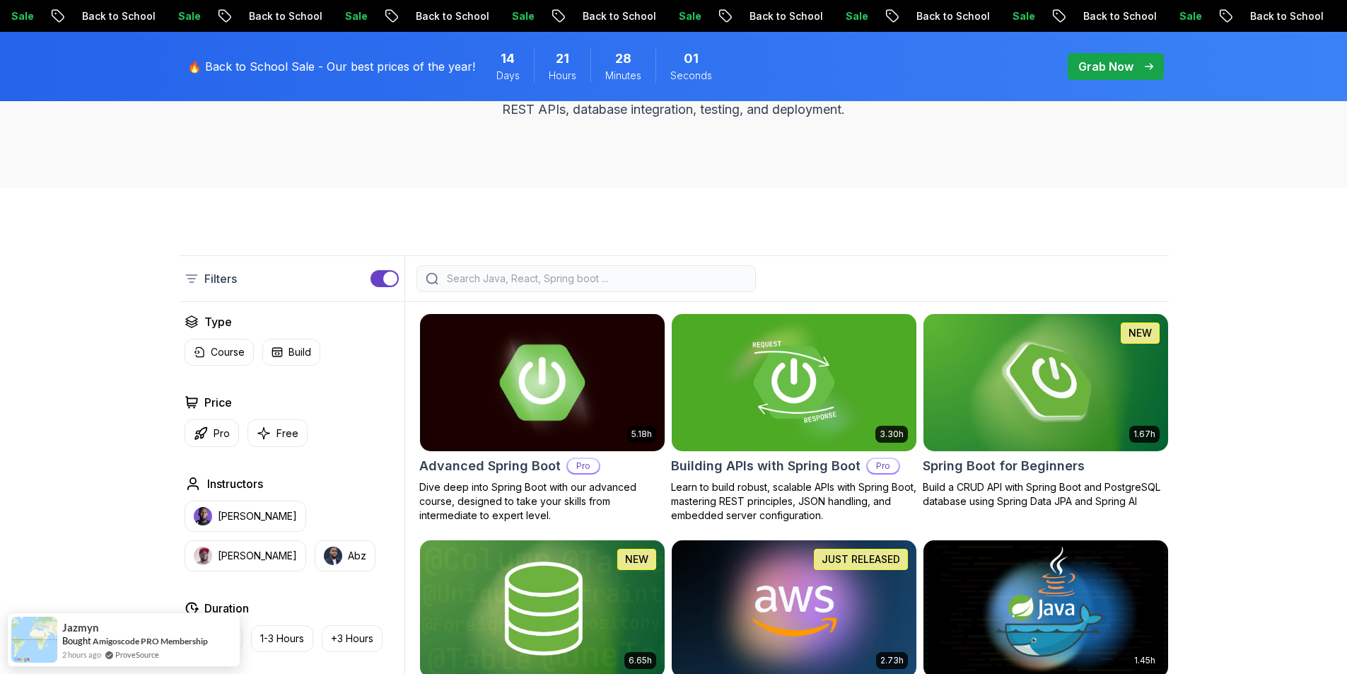
click at [500, 462] on h2 "Advanced Spring Boot" at bounding box center [489, 466] width 141 height 20
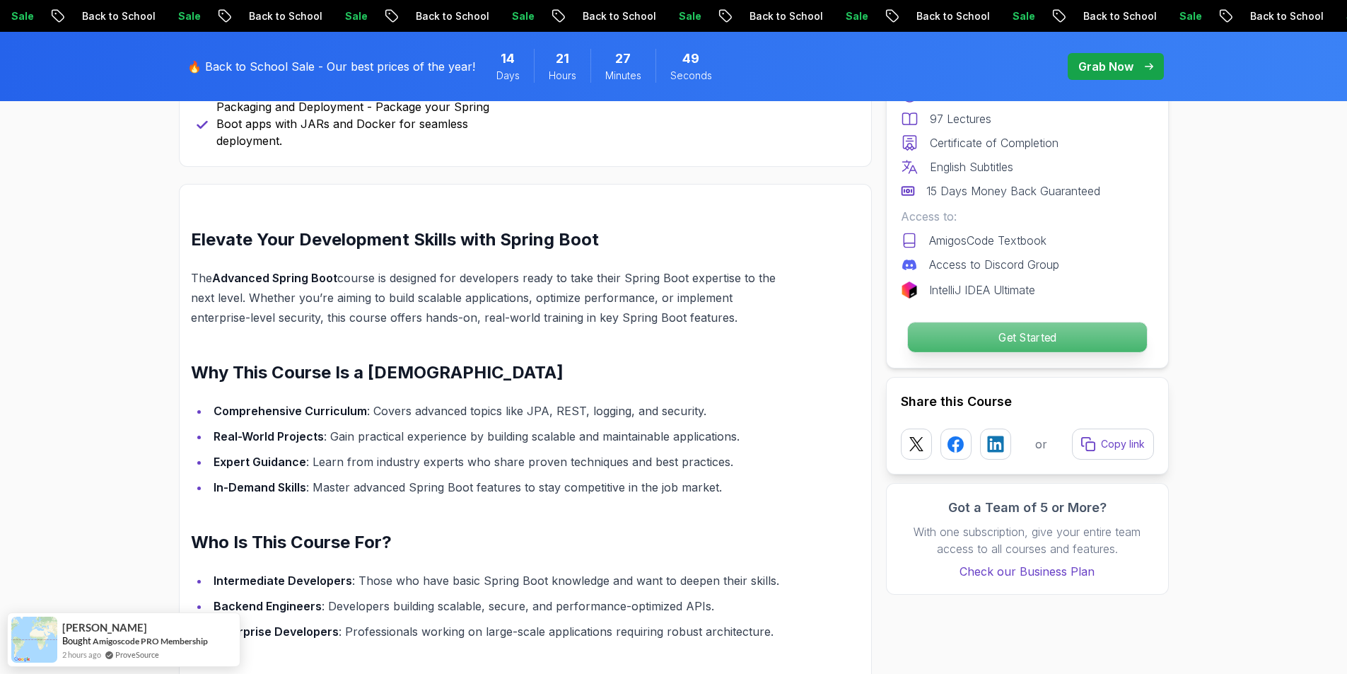
scroll to position [1768, 0]
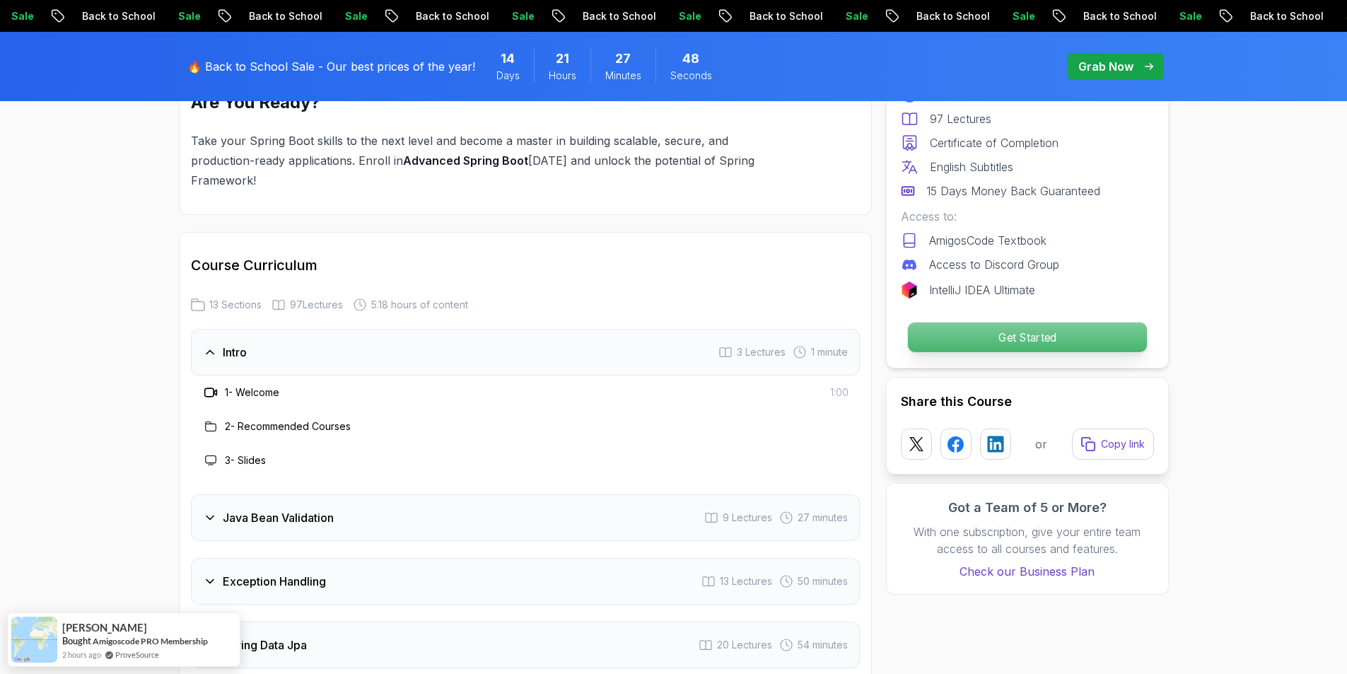
click at [1022, 340] on p "Get Started" at bounding box center [1026, 337] width 239 height 30
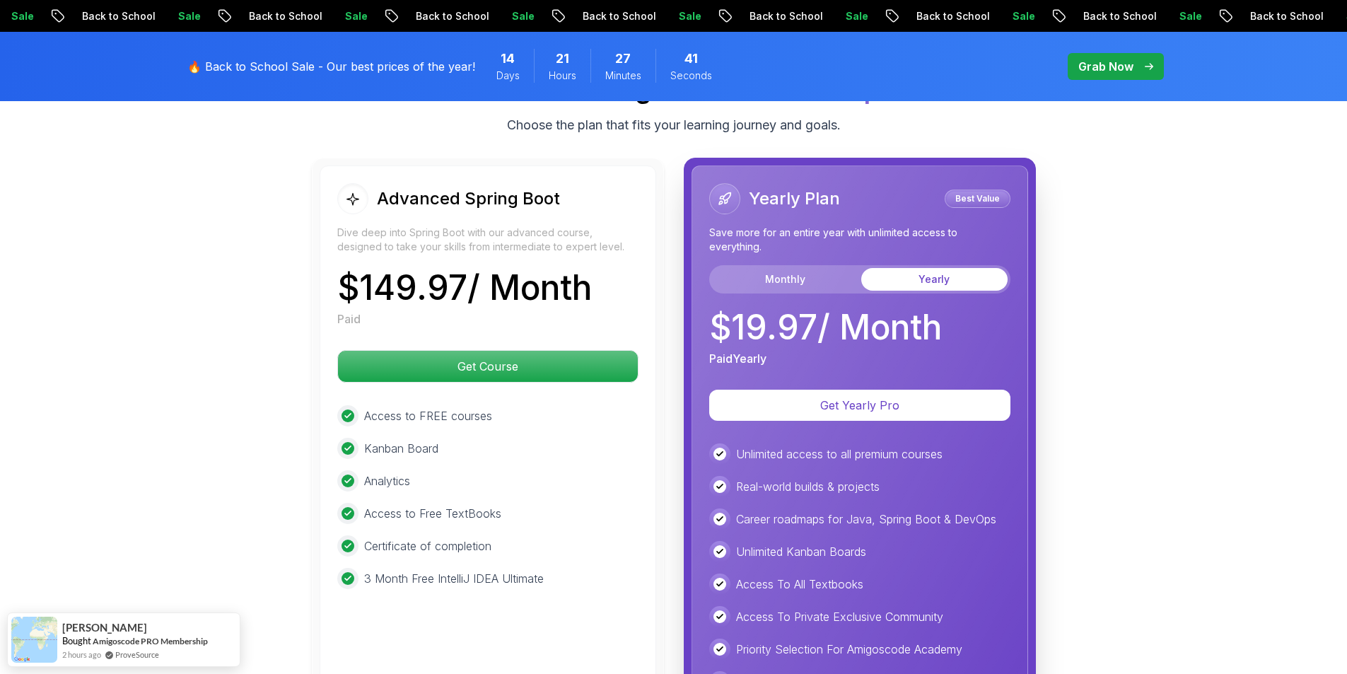
scroll to position [3156, 0]
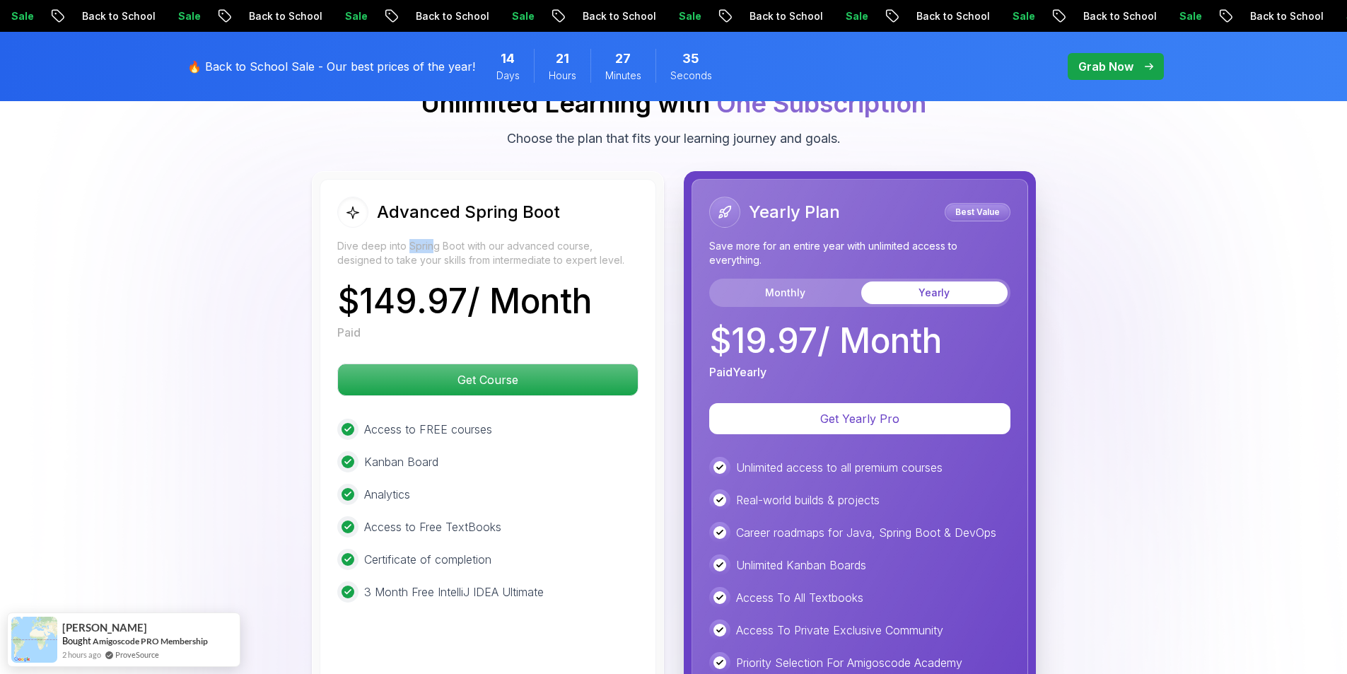
drag, startPoint x: 406, startPoint y: 210, endPoint x: 501, endPoint y: 211, distance: 95.5
click at [501, 239] on p "Dive deep into Spring Boot with our advanced course, designed to take your skil…" at bounding box center [487, 253] width 301 height 28
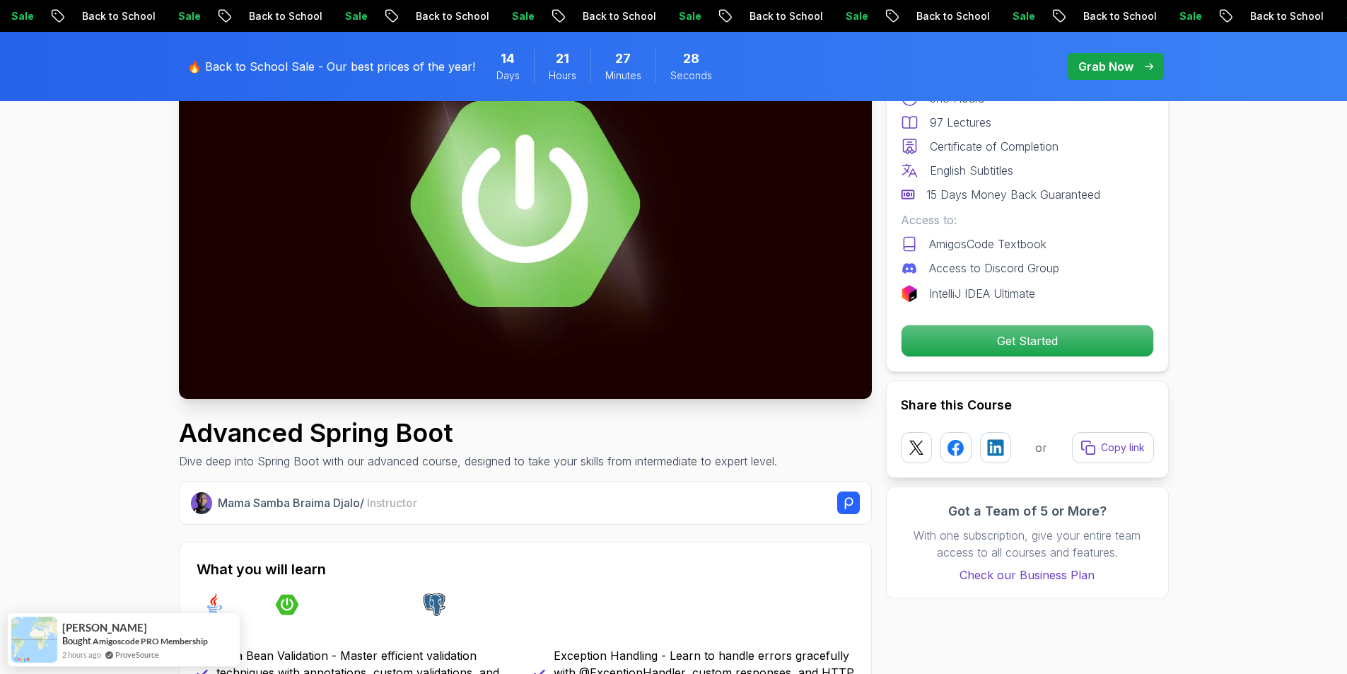
scroll to position [0, 0]
